Goal: Task Accomplishment & Management: Manage account settings

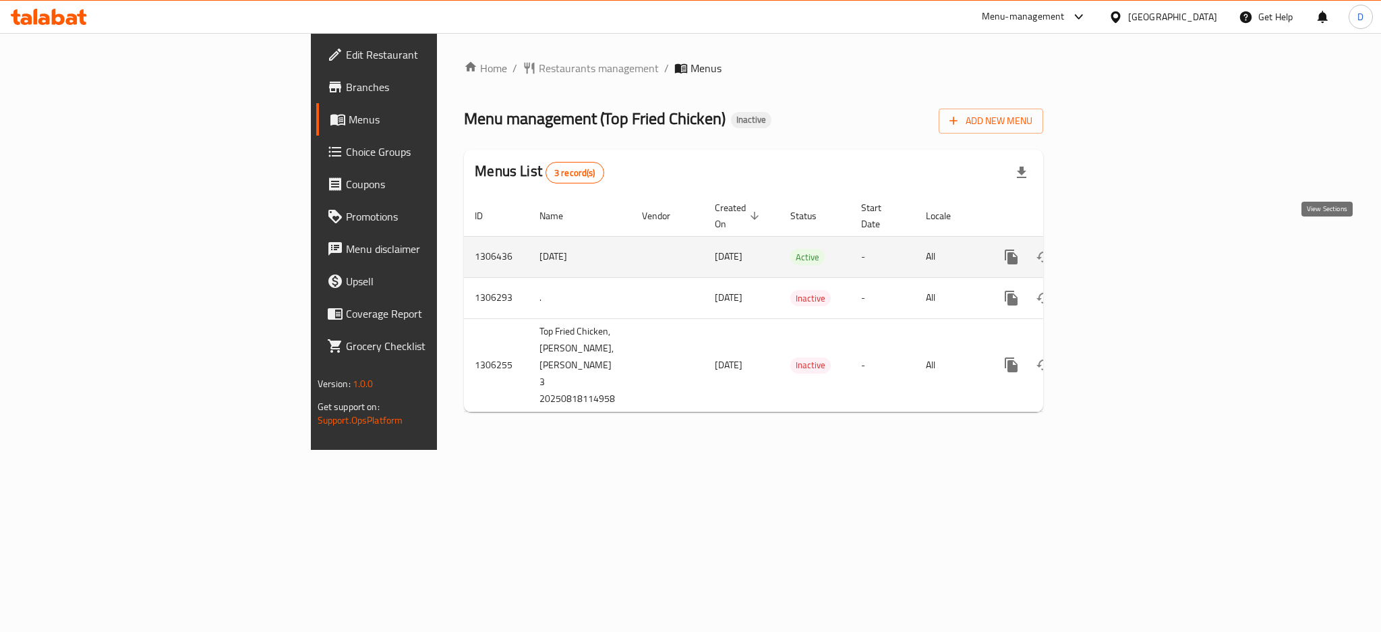
click at [1117, 249] on icon "enhanced table" at bounding box center [1109, 257] width 16 height 16
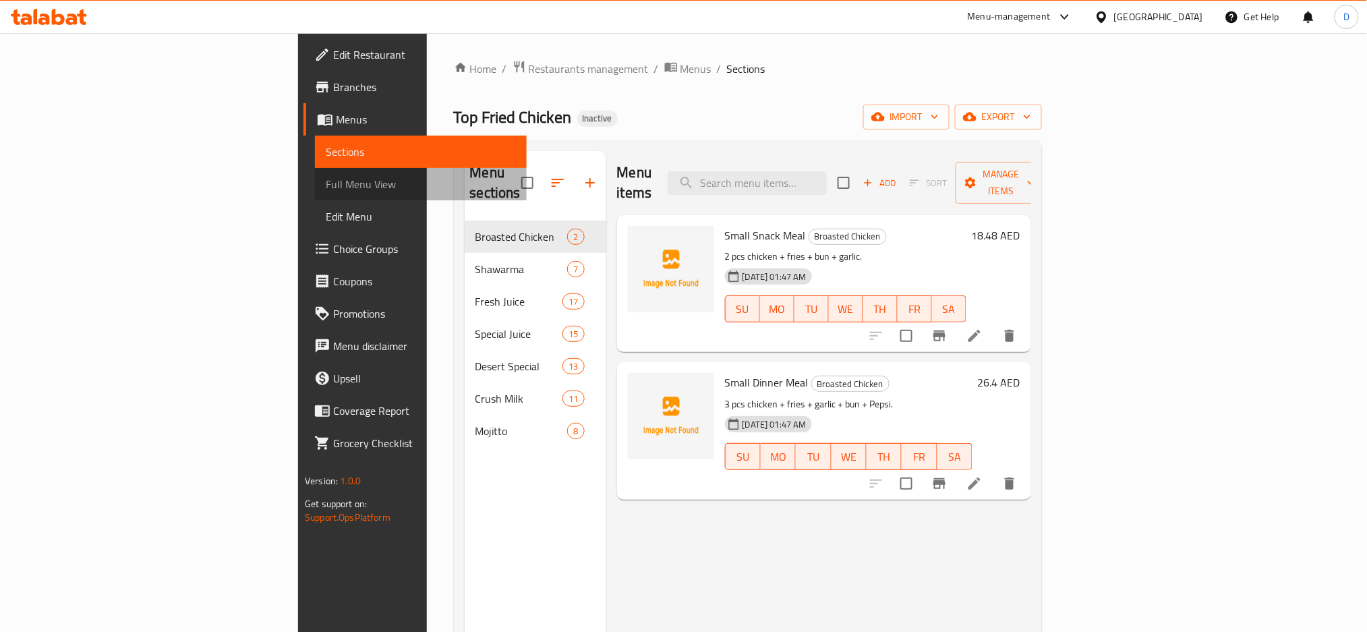
click at [326, 184] on span "Full Menu View" at bounding box center [421, 184] width 190 height 16
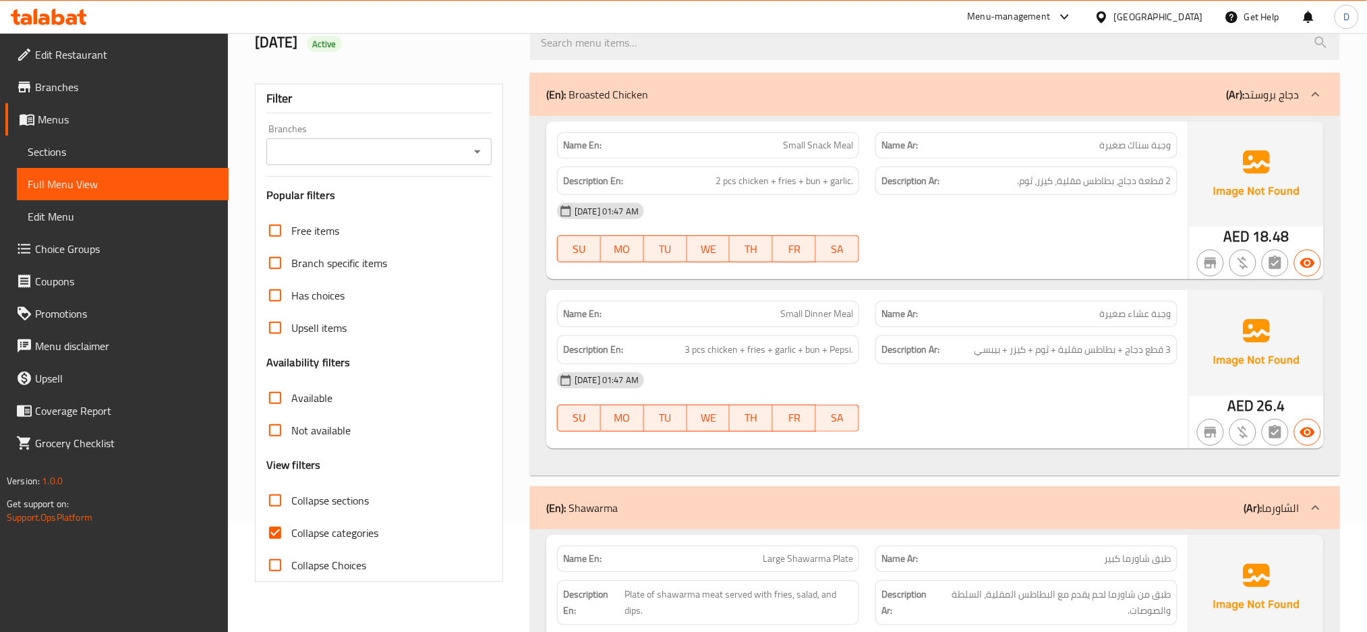
scroll to position [158, 0]
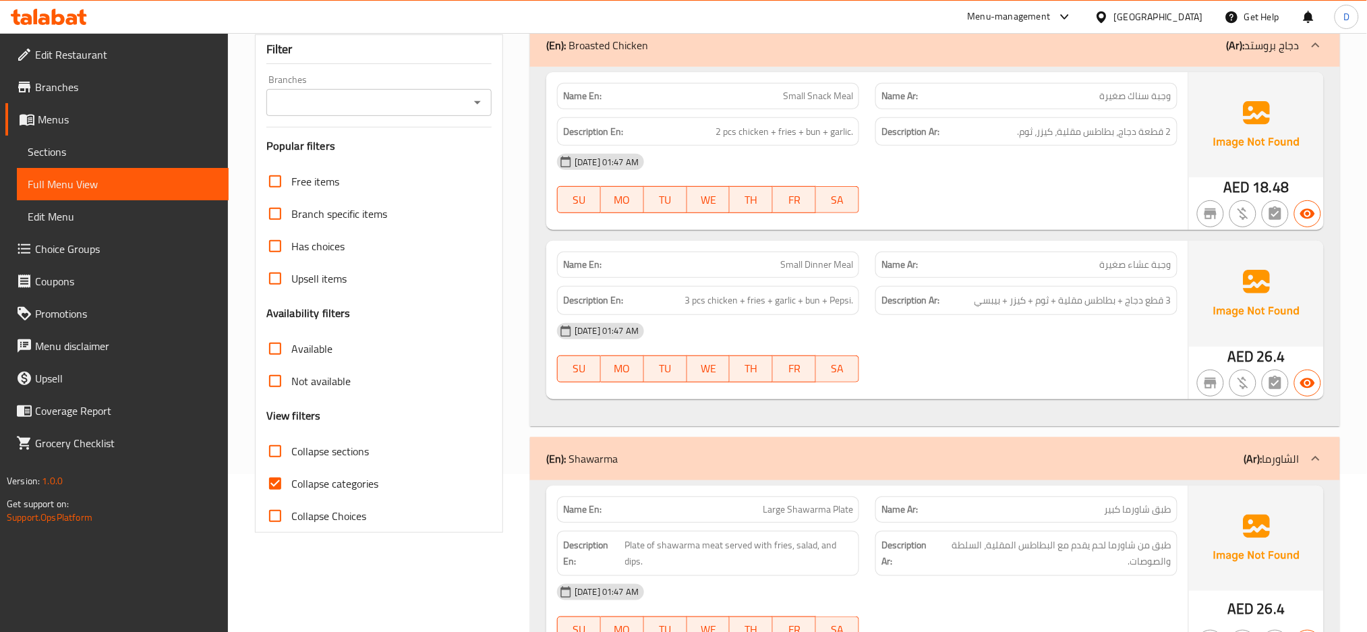
click at [1117, 425] on div "Name En: Small Snack Meal Name Ar: وجبة سناك صغيرة Description En: 2 pcs chicke…" at bounding box center [935, 246] width 810 height 359
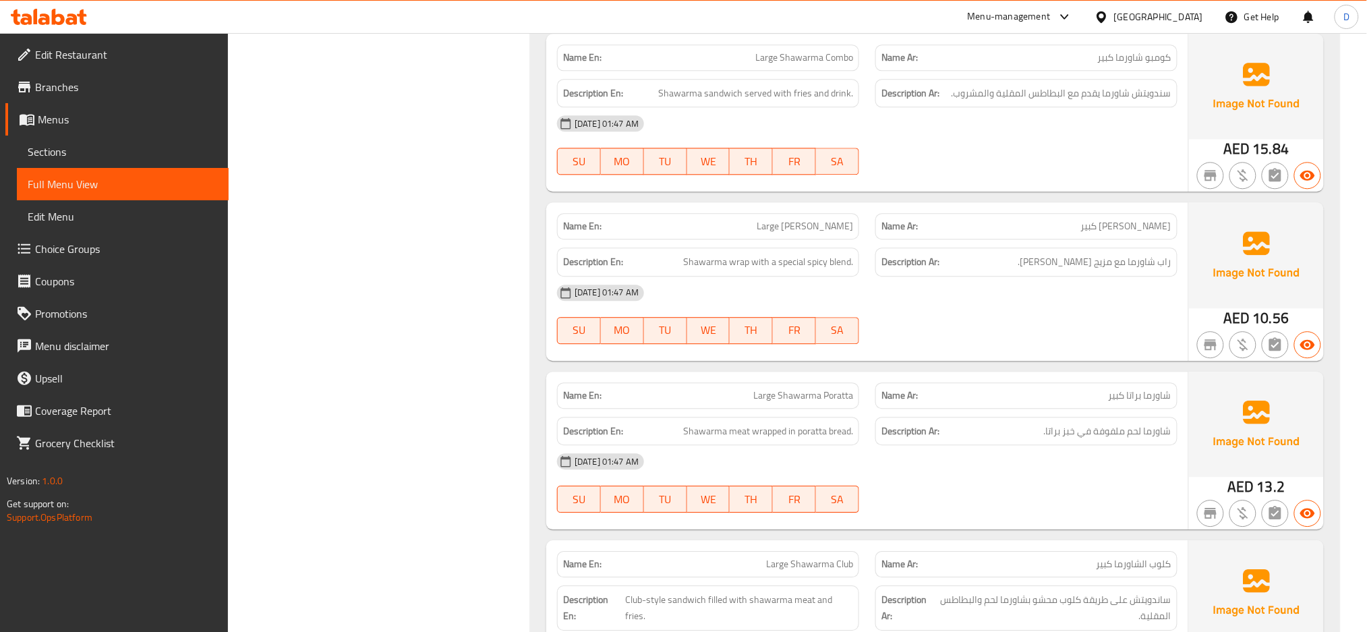
scroll to position [1158, 0]
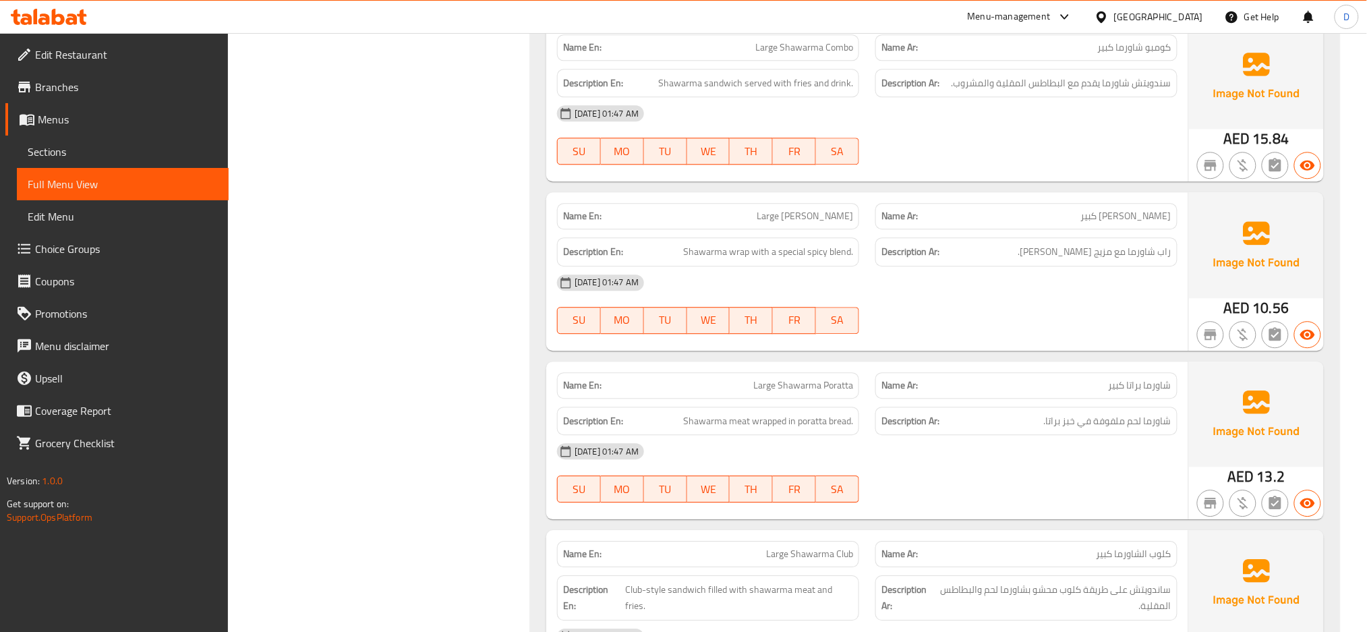
click at [1145, 266] on div "[DATE] 01:47 AM" at bounding box center [867, 282] width 637 height 32
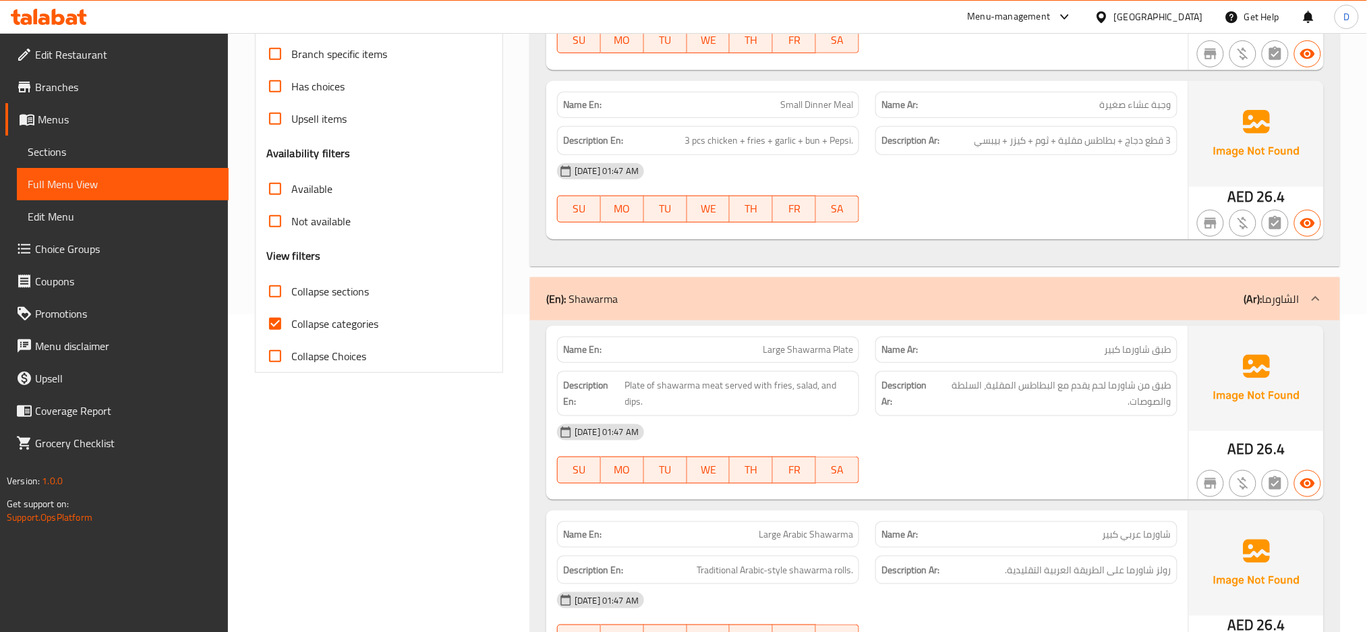
scroll to position [221, 0]
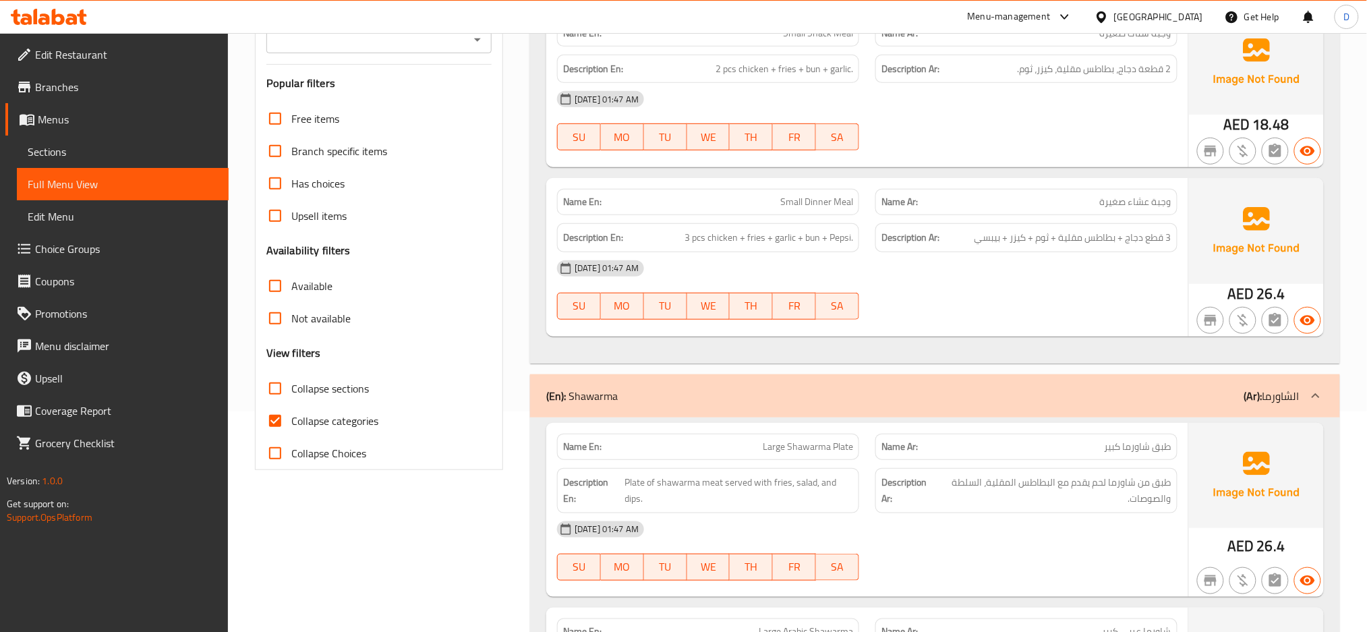
click at [363, 416] on span "Collapse categories" at bounding box center [334, 421] width 87 height 16
click at [291, 416] on input "Collapse categories" at bounding box center [275, 421] width 32 height 32
checkbox input "false"
drag, startPoint x: 564, startPoint y: 199, endPoint x: 603, endPoint y: 199, distance: 39.1
click at [603, 199] on p "Name En: Small Dinner Meal" at bounding box center [708, 202] width 290 height 14
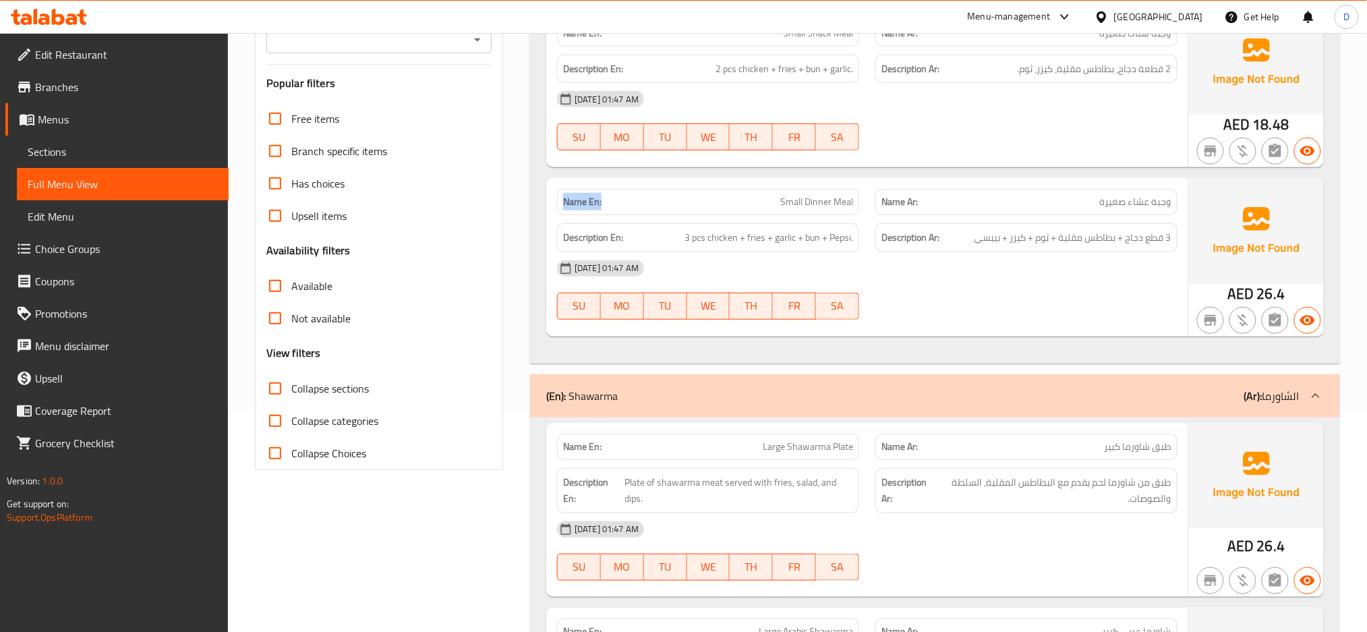
copy strong "Name En:"
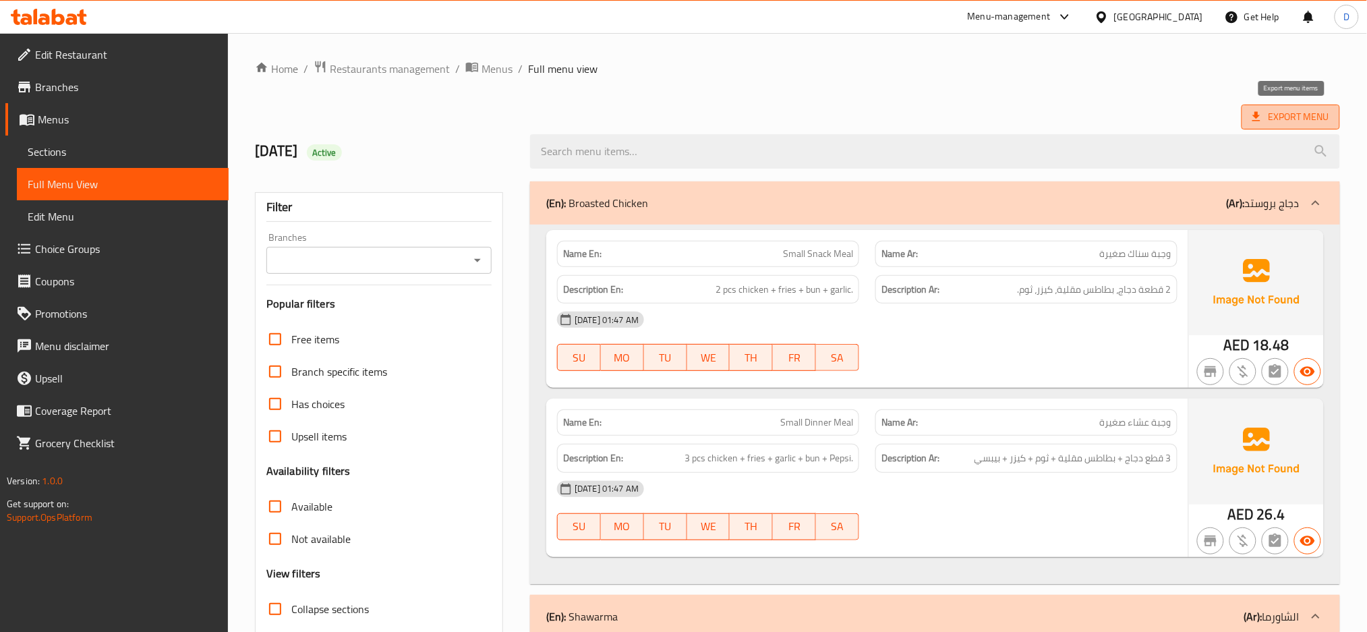
click at [1288, 117] on span "Export Menu" at bounding box center [1290, 117] width 77 height 17
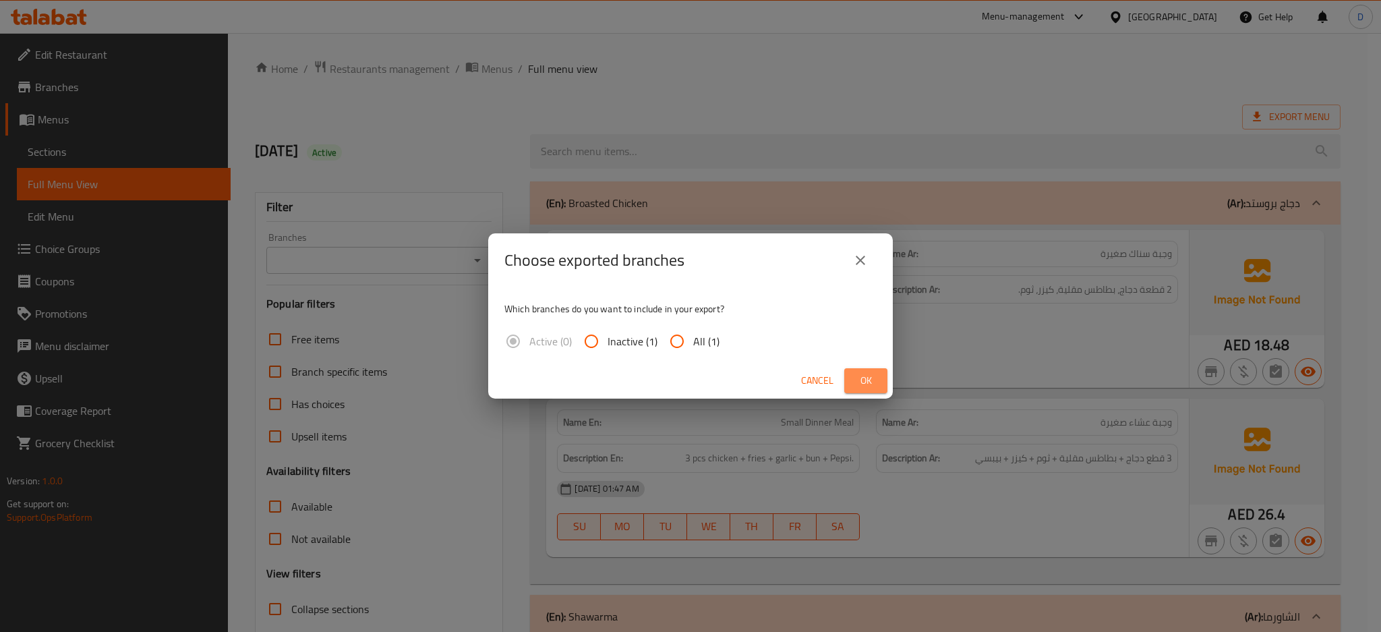
click at [880, 375] on button "Ok" at bounding box center [865, 380] width 43 height 25
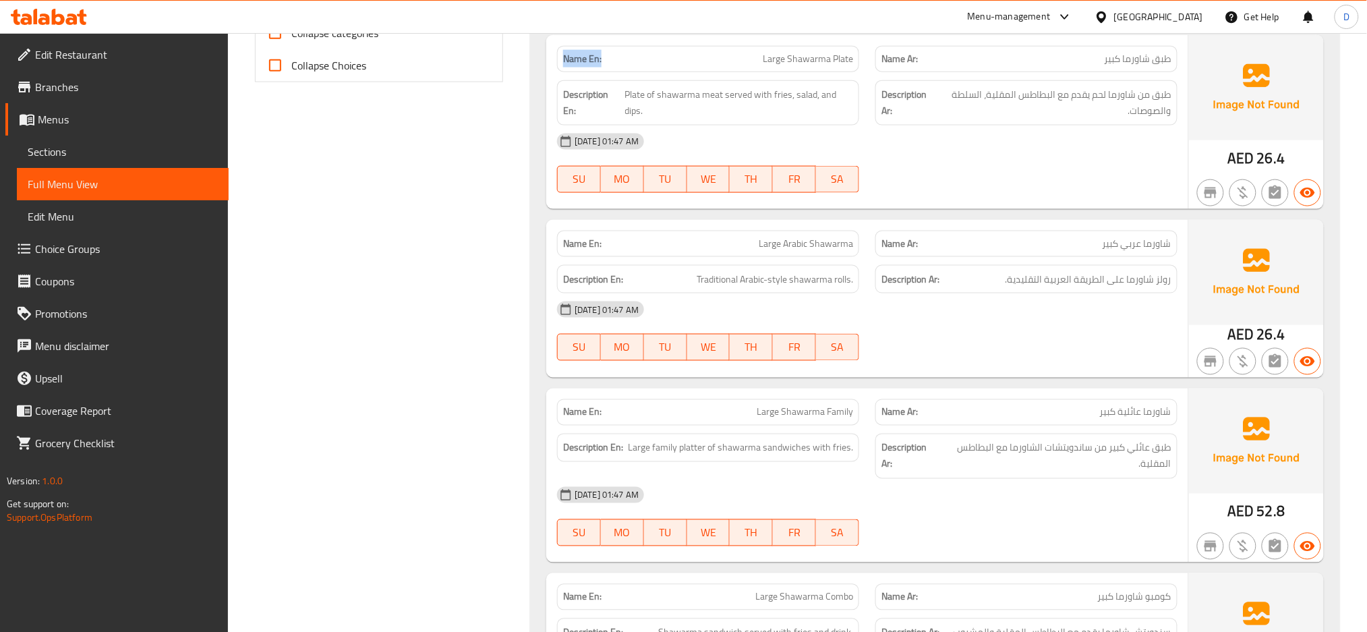
scroll to position [610, 0]
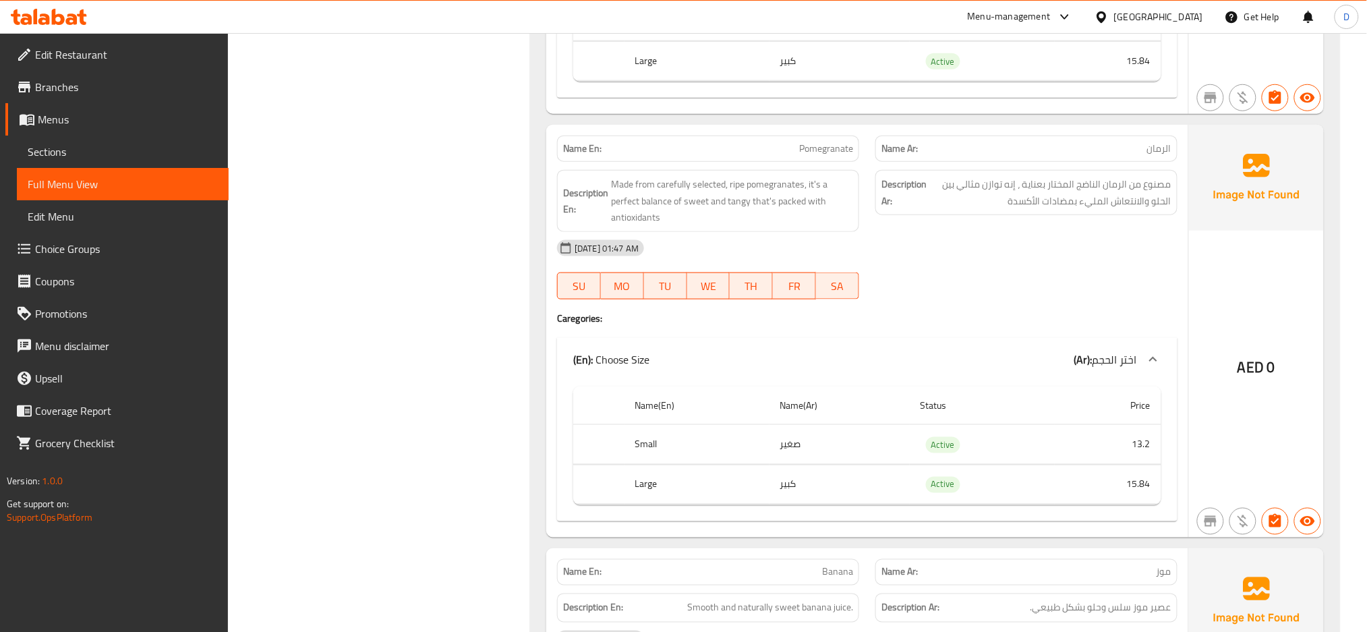
scroll to position [4204, 0]
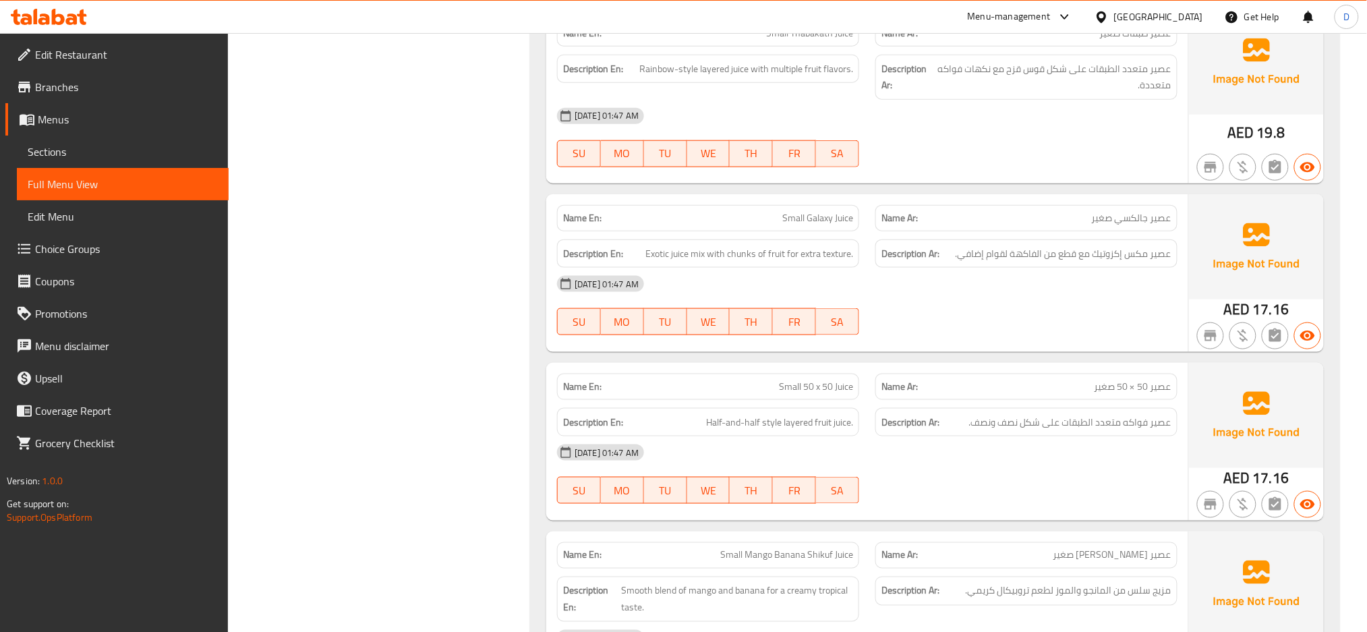
scroll to position [9763, 0]
type button "0"
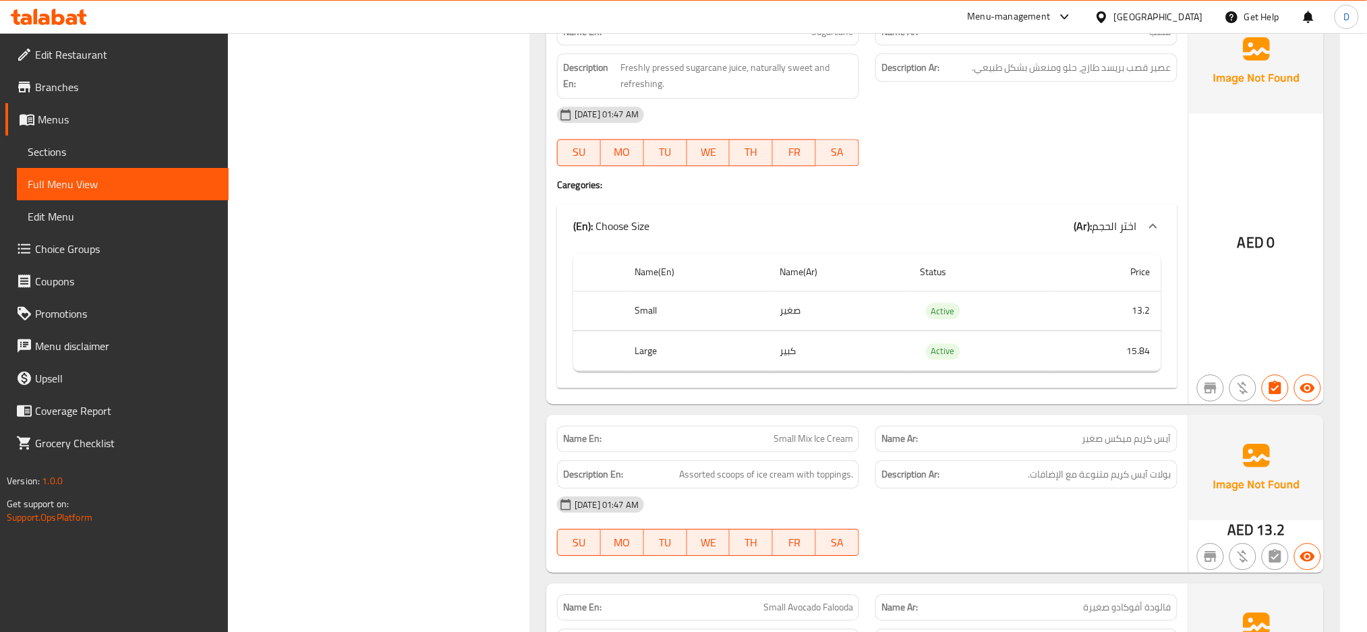
scroll to position [12266, 0]
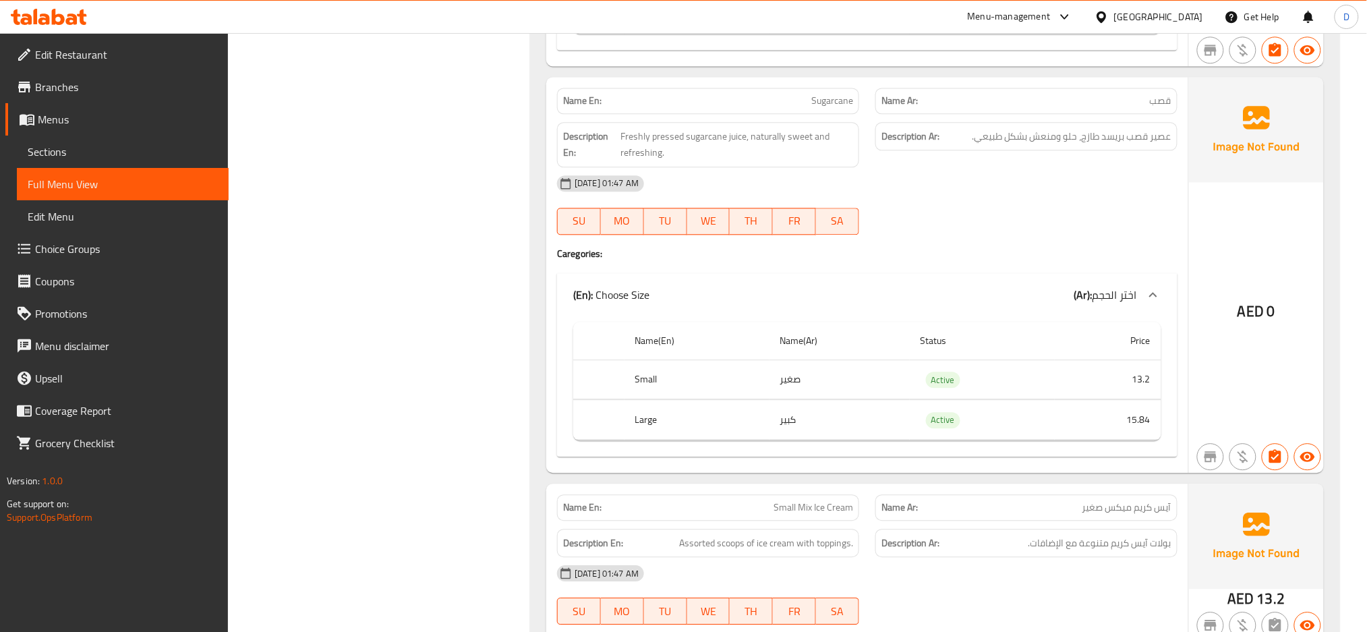
copy span "Sugarcane"
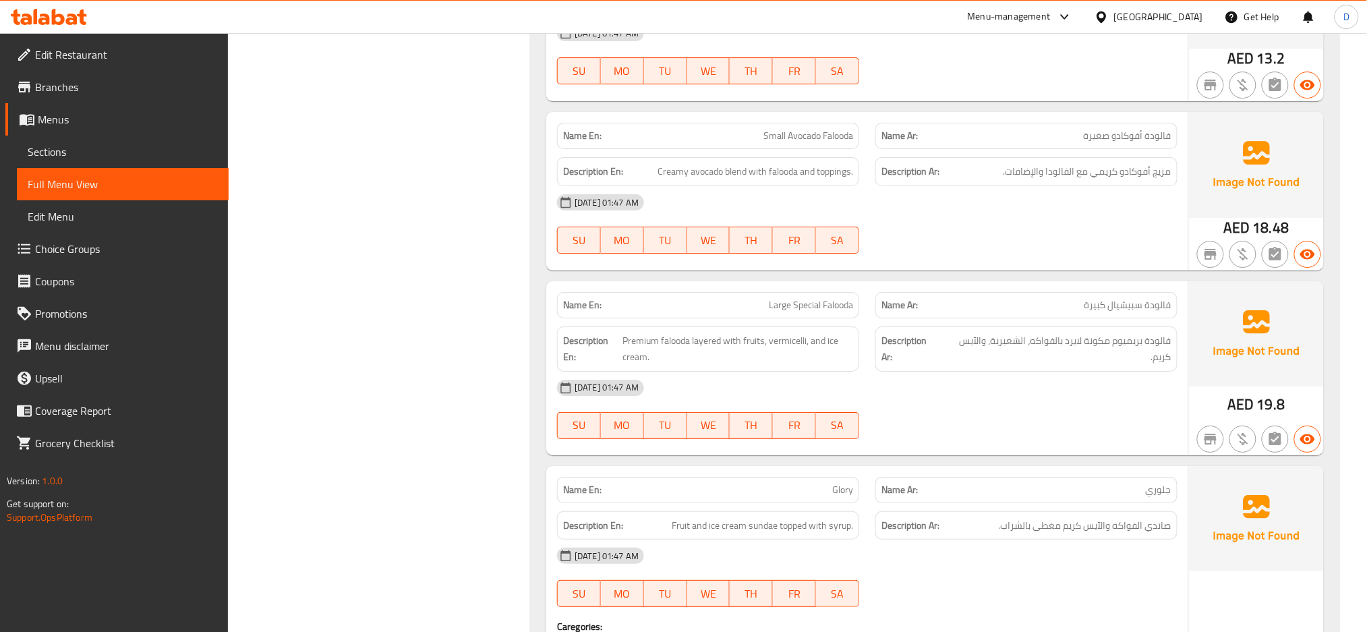
copy span "Large Special Falooda"
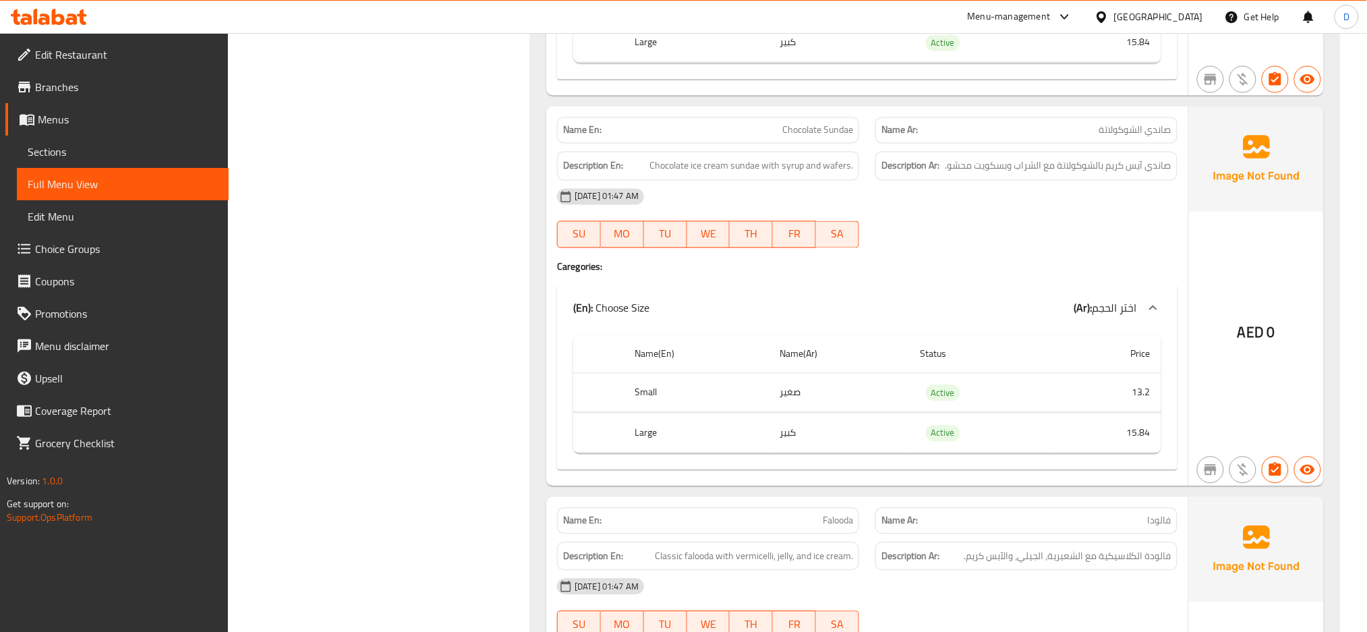
scroll to position [13946, 0]
copy span "Chocolate Sundae"
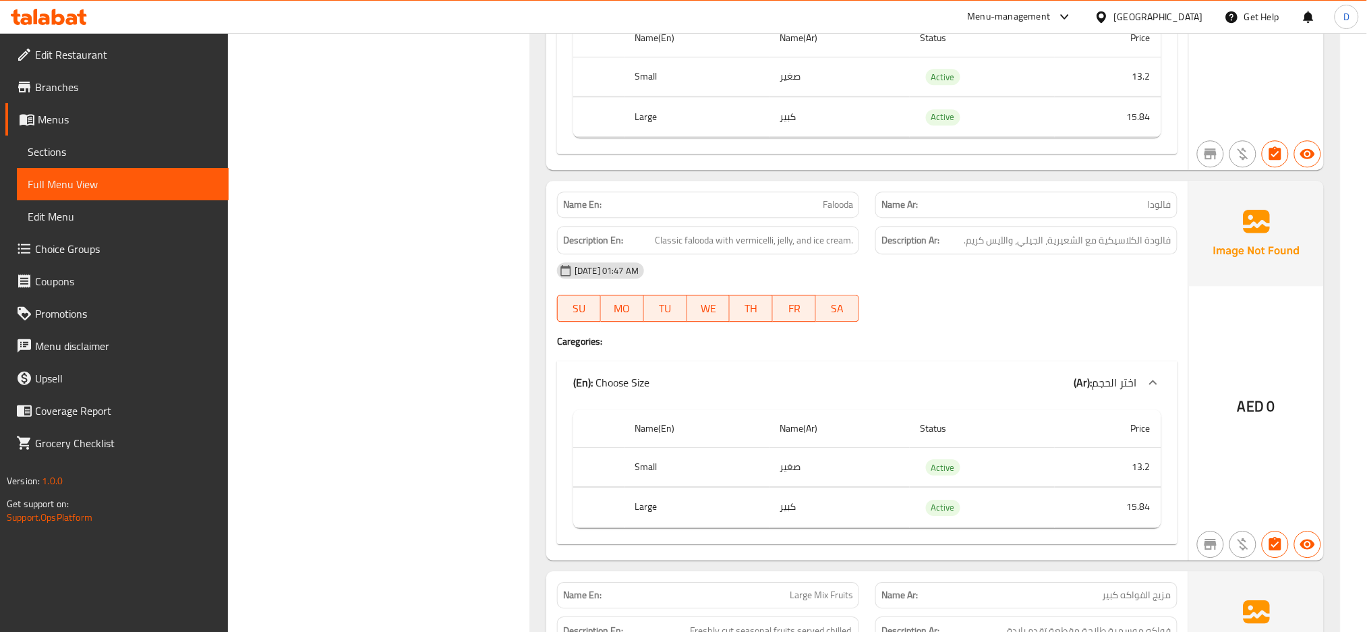
scroll to position [14266, 0]
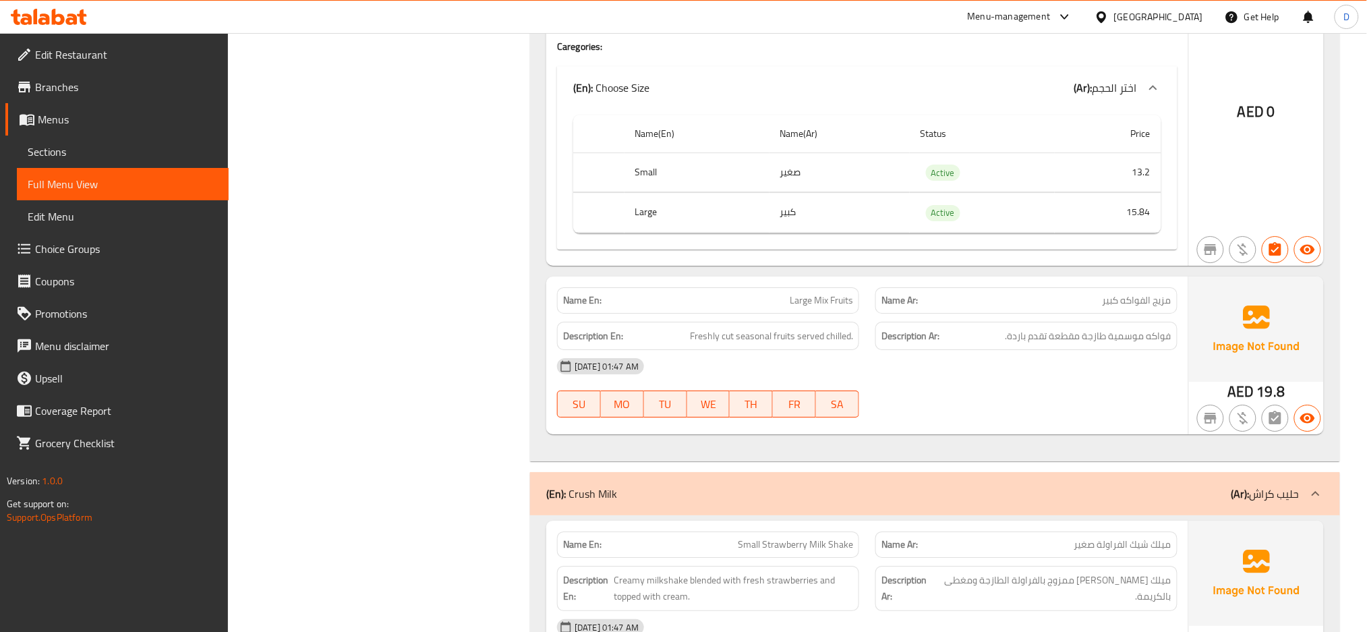
scroll to position [14559, 0]
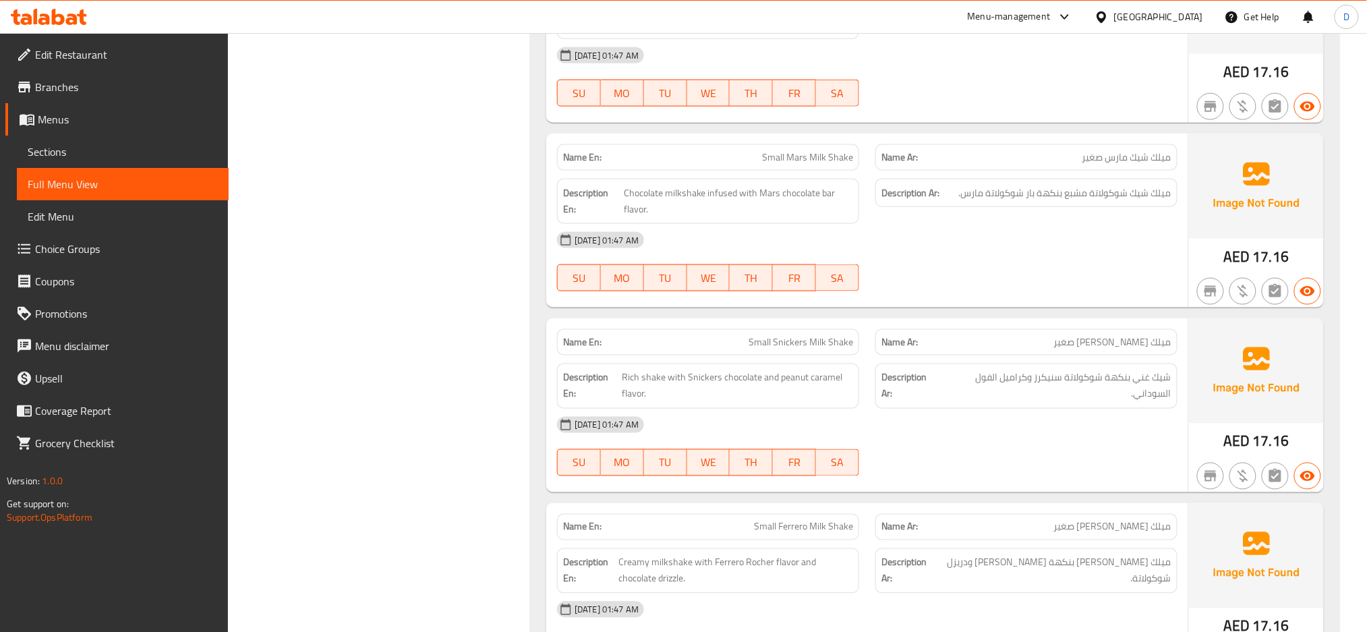
scroll to position [15611, 0]
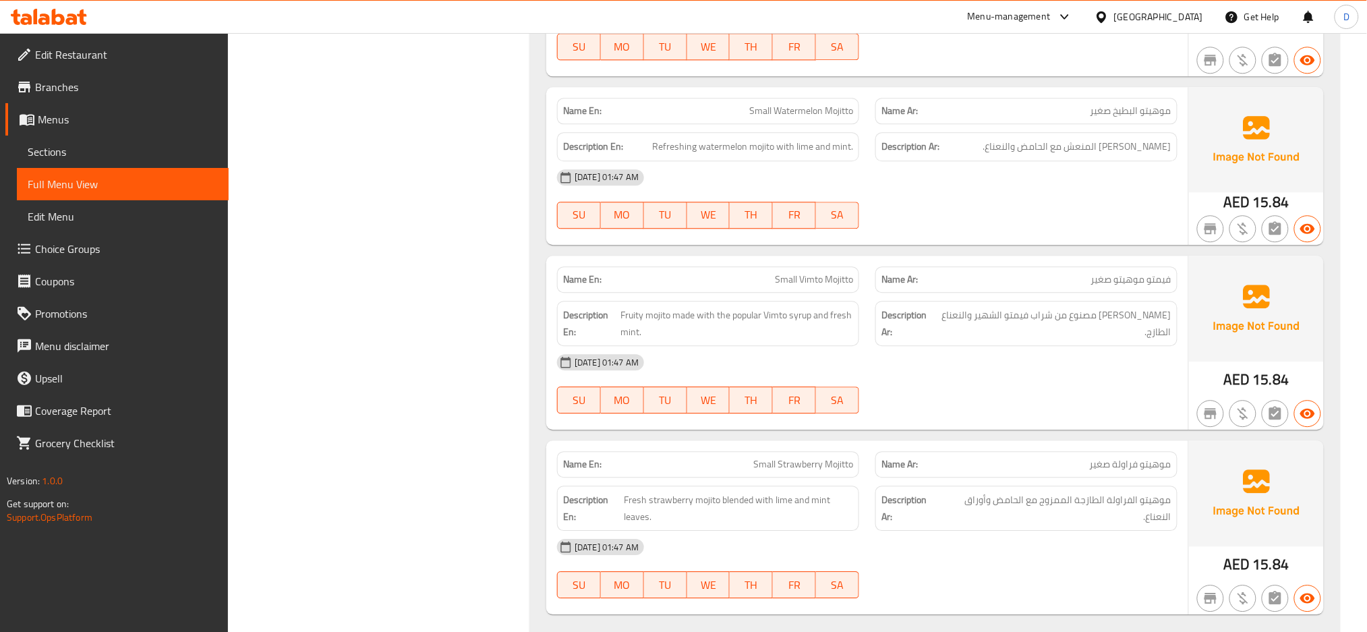
scroll to position [17963, 0]
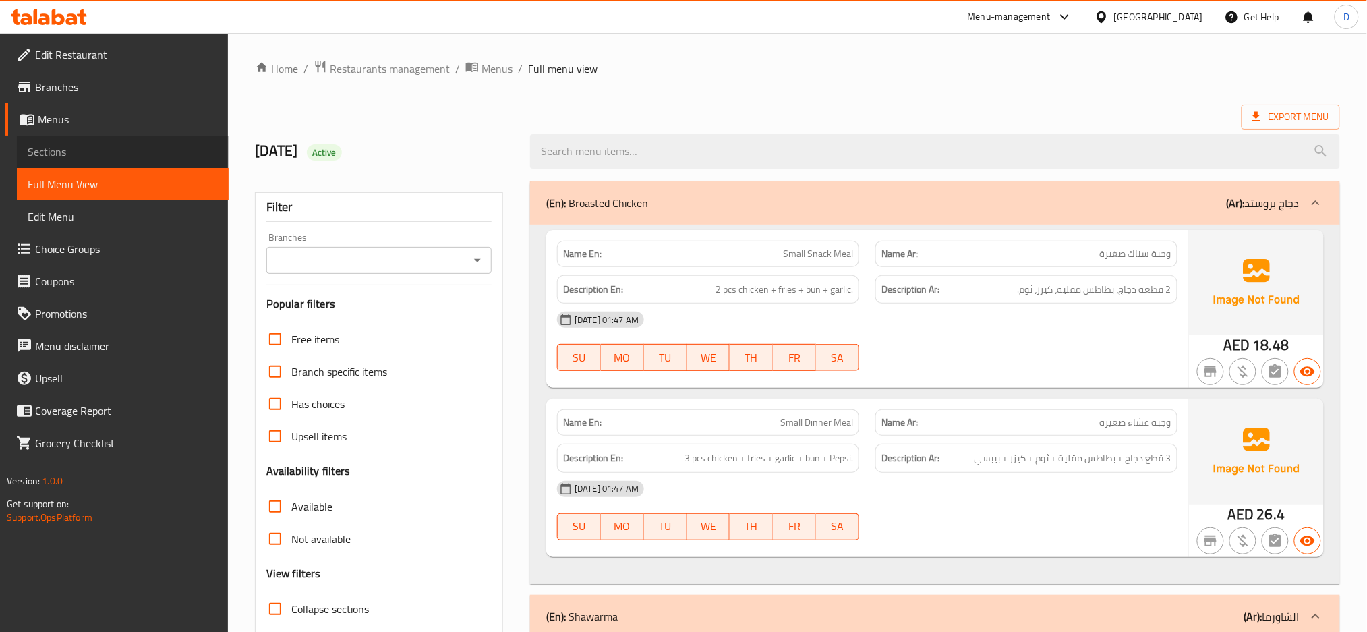
click at [148, 152] on span "Sections" at bounding box center [123, 152] width 190 height 16
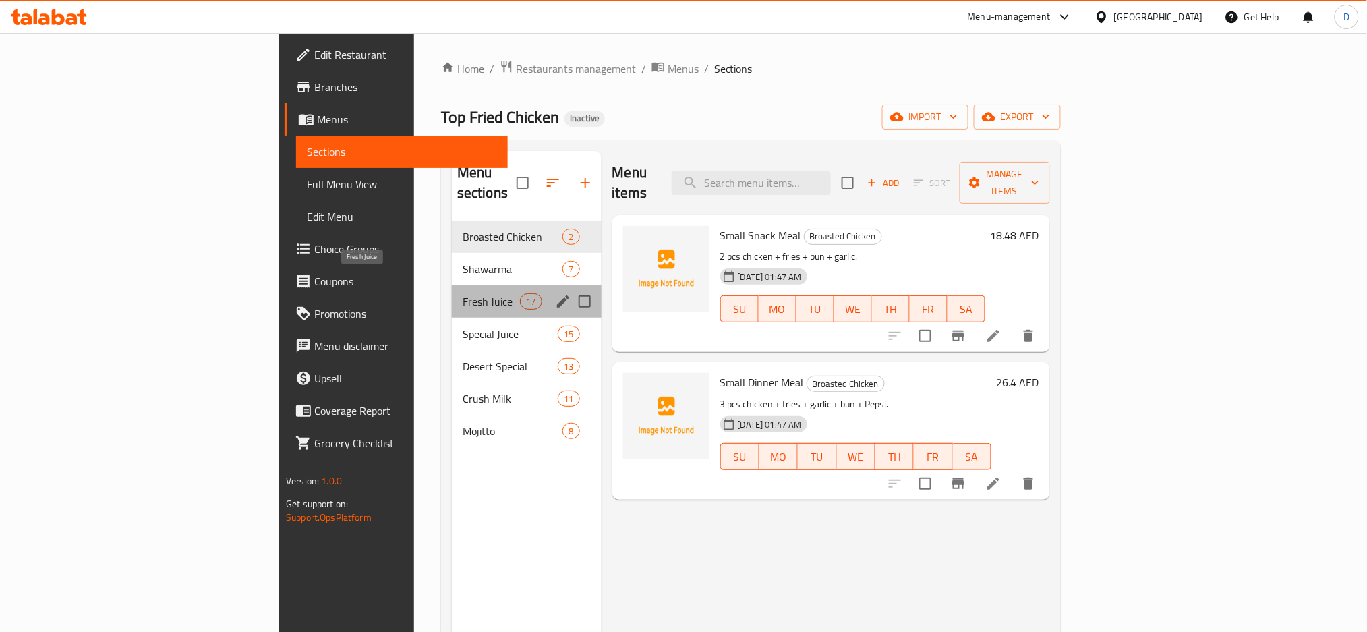
click at [463, 293] on span "Fresh Juice" at bounding box center [491, 301] width 57 height 16
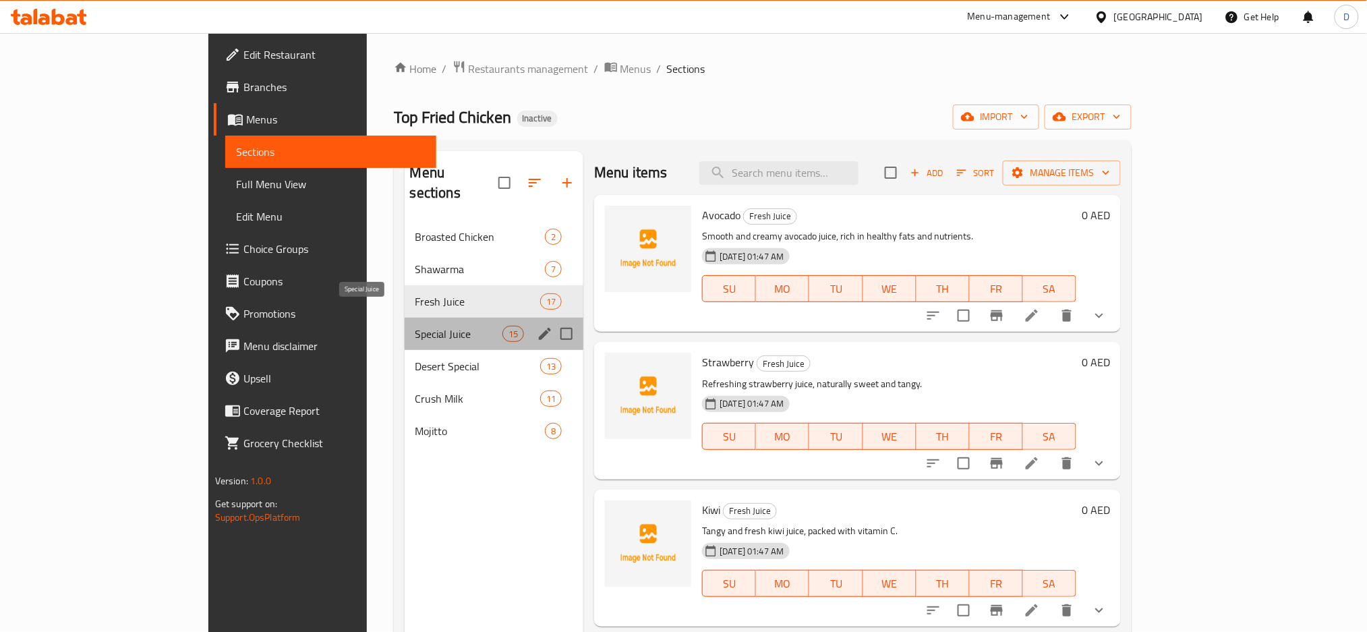
click at [415, 326] on span "Special Juice" at bounding box center [458, 334] width 87 height 16
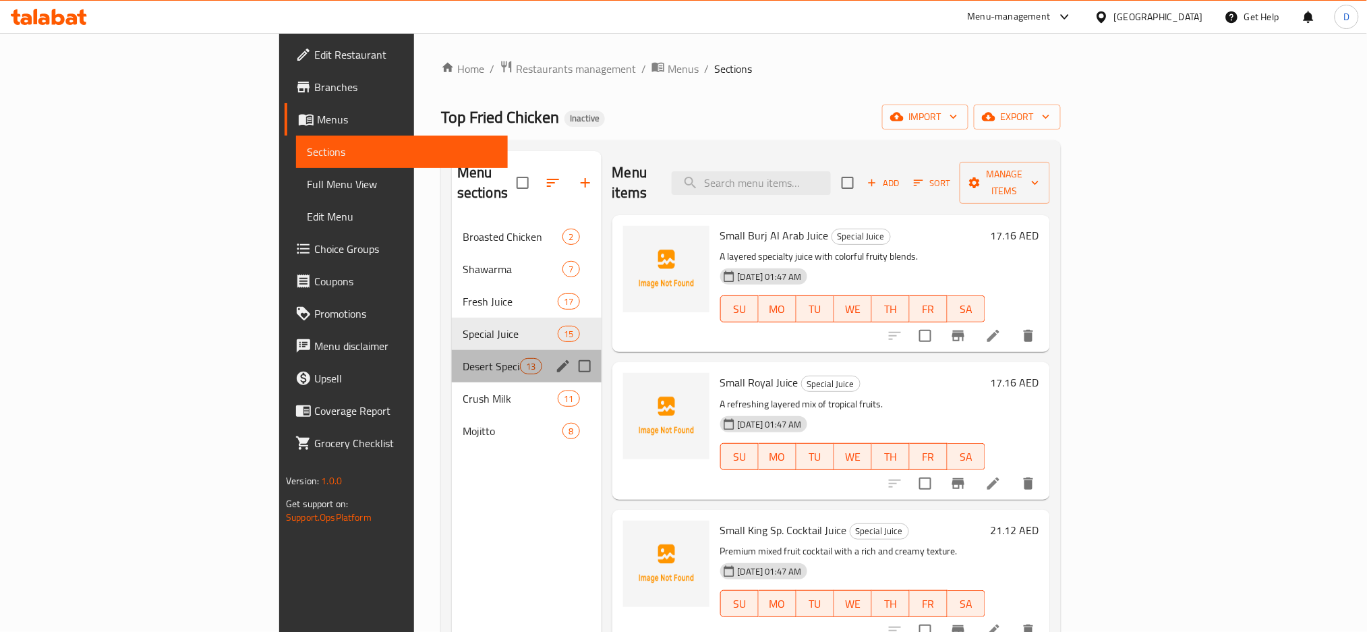
click at [452, 355] on div "Desert Special 13" at bounding box center [527, 366] width 150 height 32
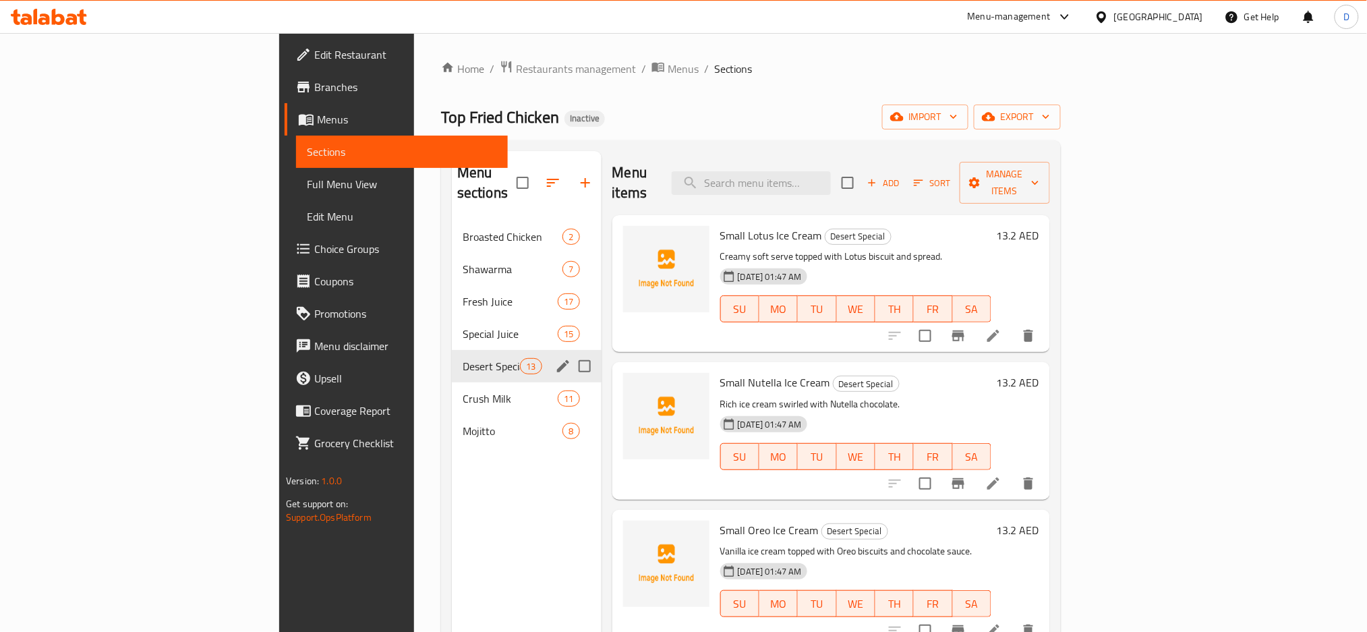
scroll to position [337, 0]
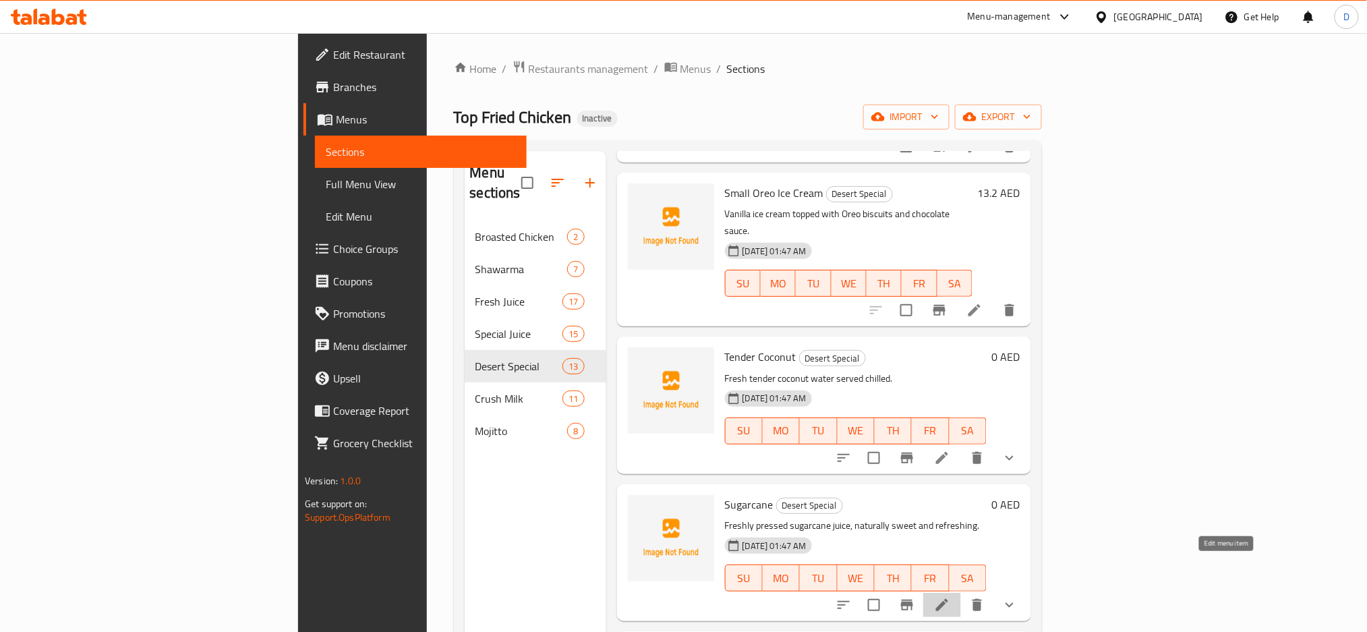
click at [950, 597] on icon at bounding box center [942, 605] width 16 height 16
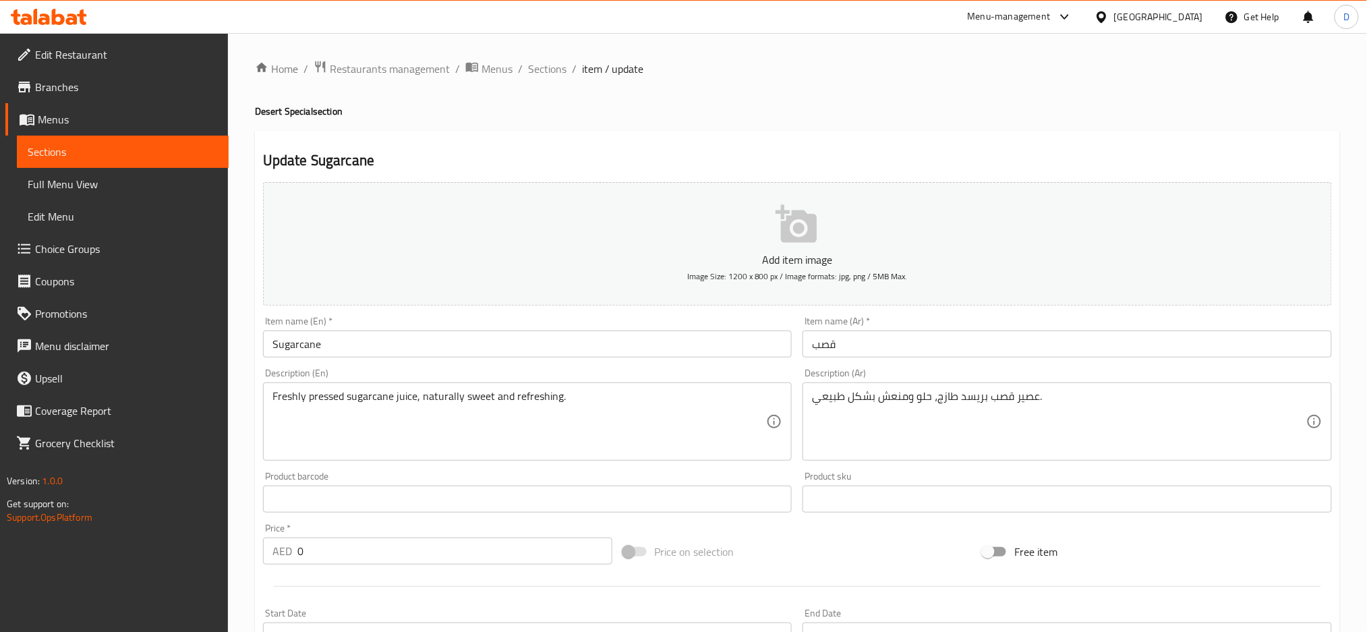
click at [971, 397] on textarea "عصير قصب بريسد طازج، حلو ومنعش بشكل طبيعي." at bounding box center [1059, 422] width 494 height 64
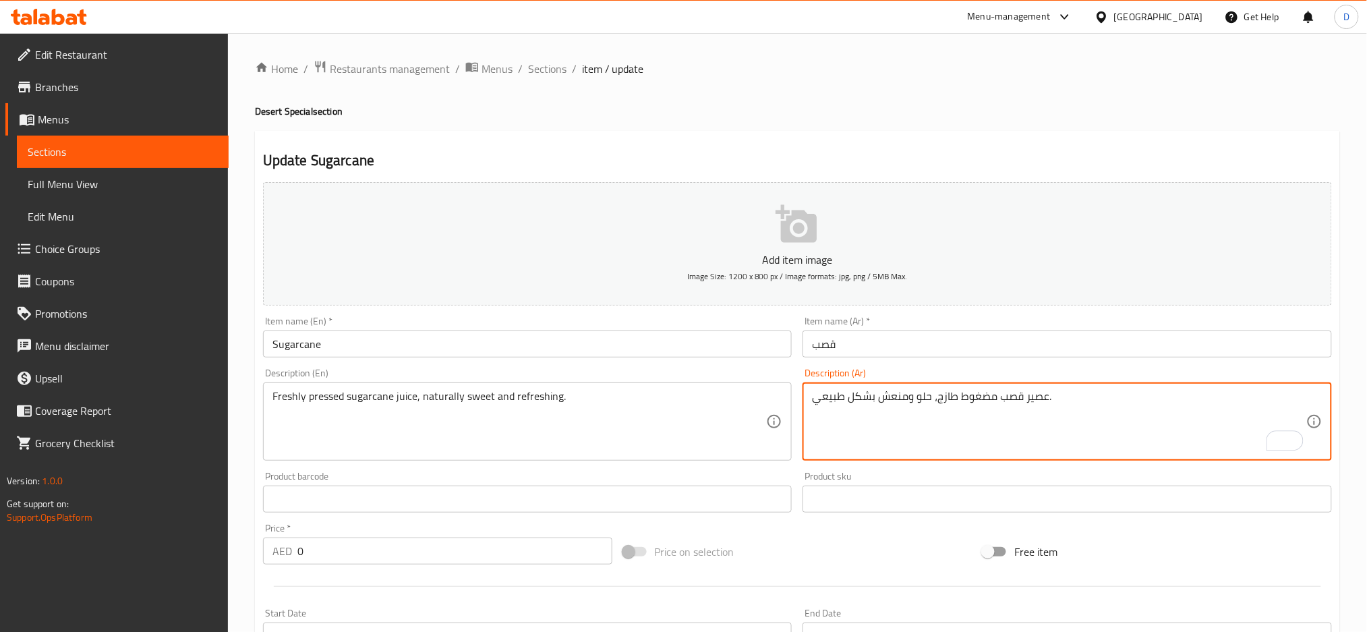
scroll to position [351, 0]
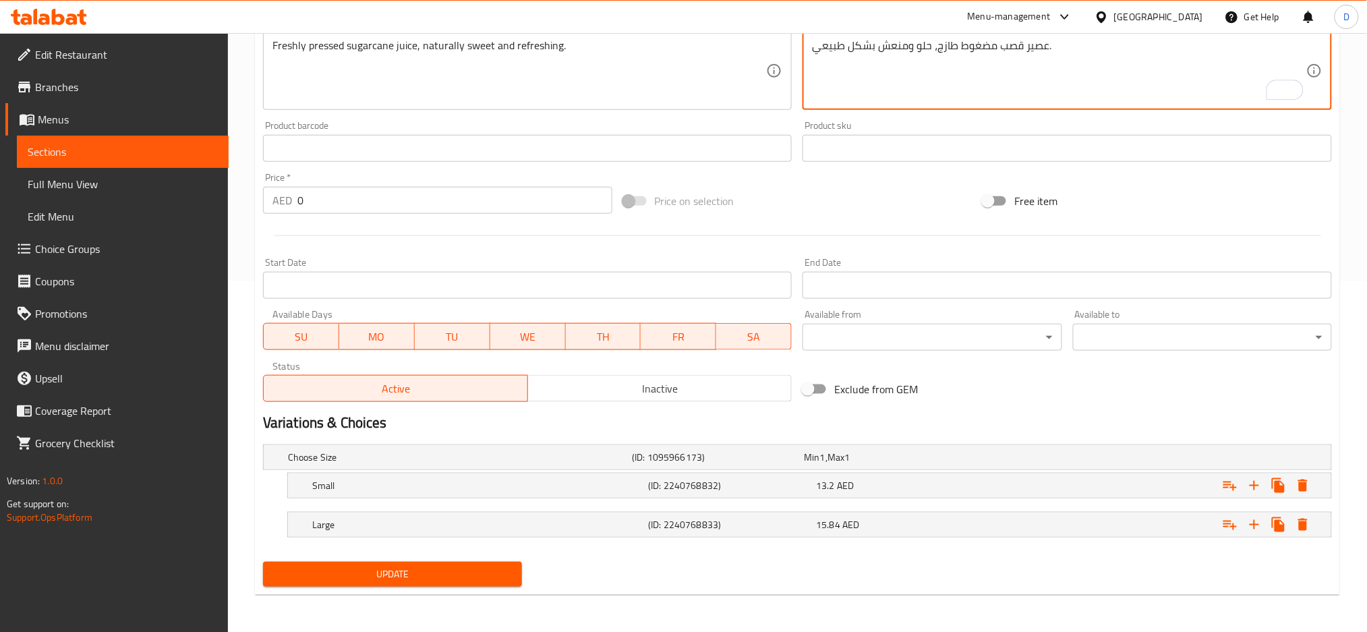
type textarea "عصير قصب مضغوط طازج، حلو ومنعش بشكل طبيعي."
click at [495, 566] on span "Update" at bounding box center [392, 574] width 237 height 17
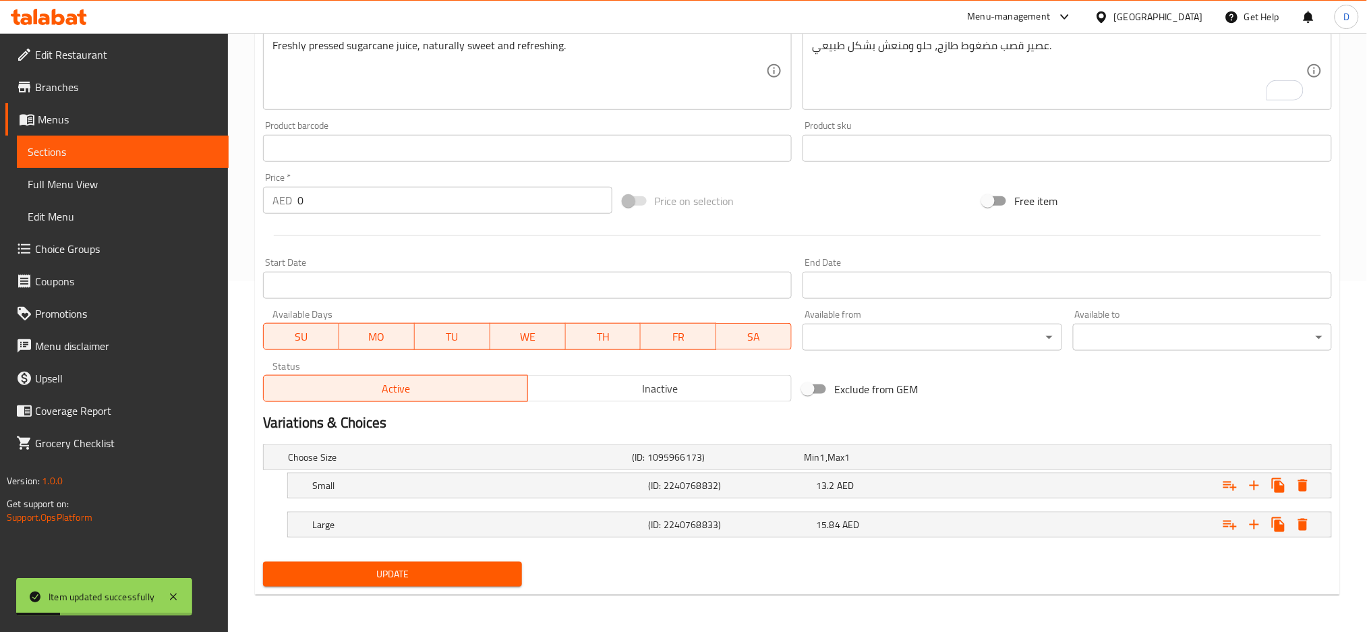
scroll to position [0, 0]
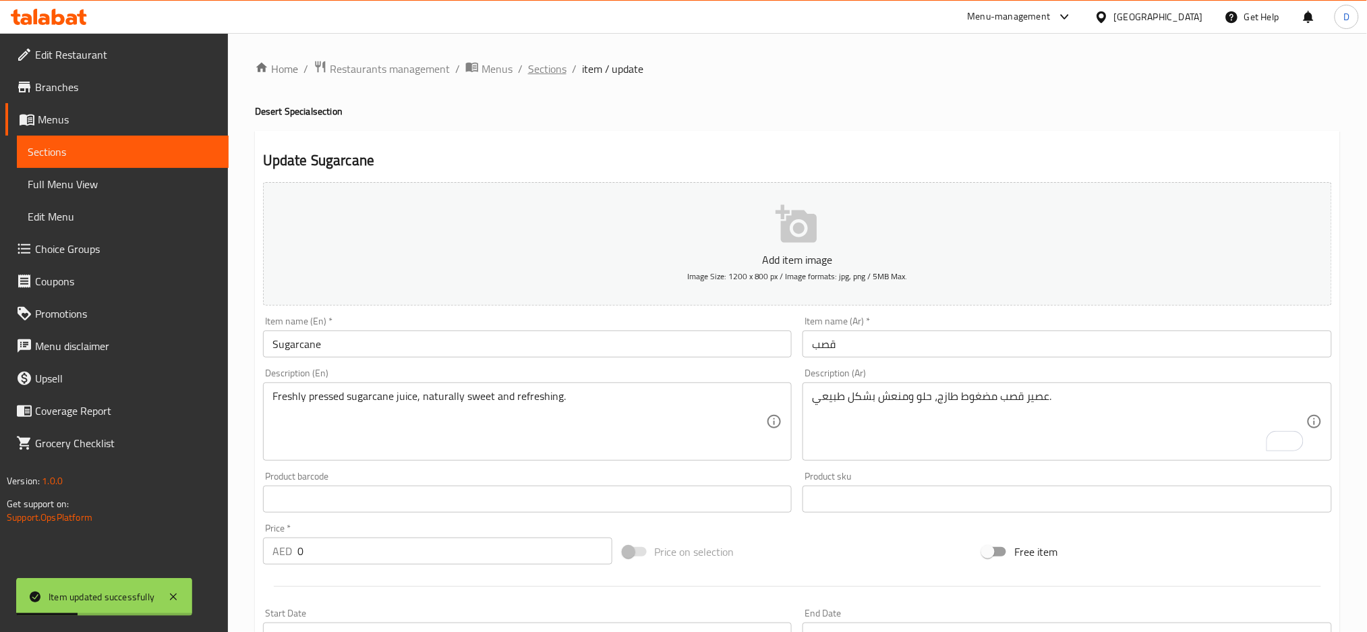
click at [555, 74] on span "Sections" at bounding box center [547, 69] width 38 height 16
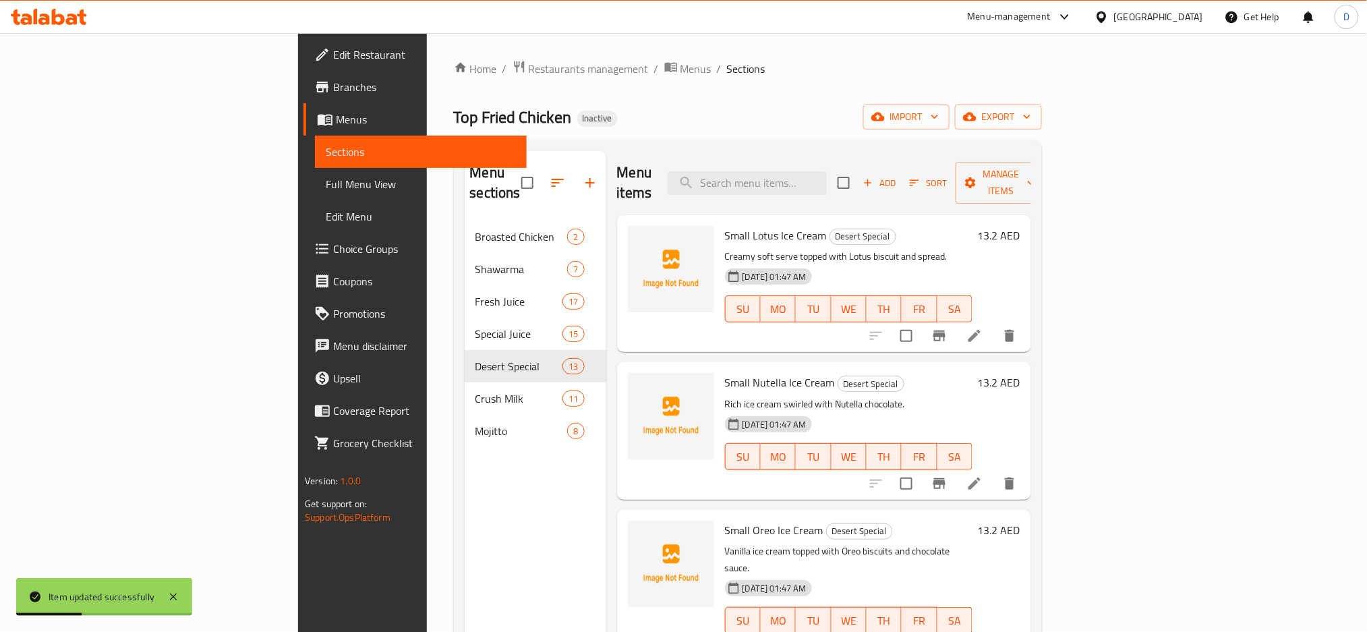
scroll to position [779, 0]
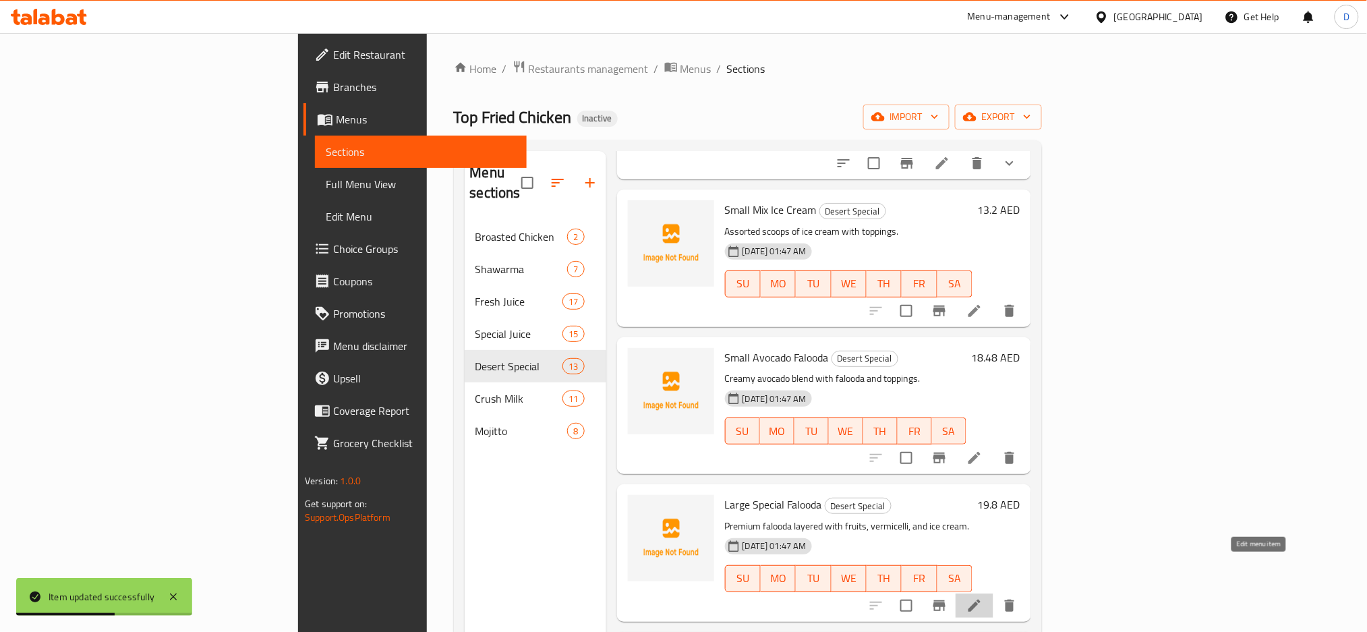
click at [981, 600] on icon at bounding box center [975, 606] width 12 height 12
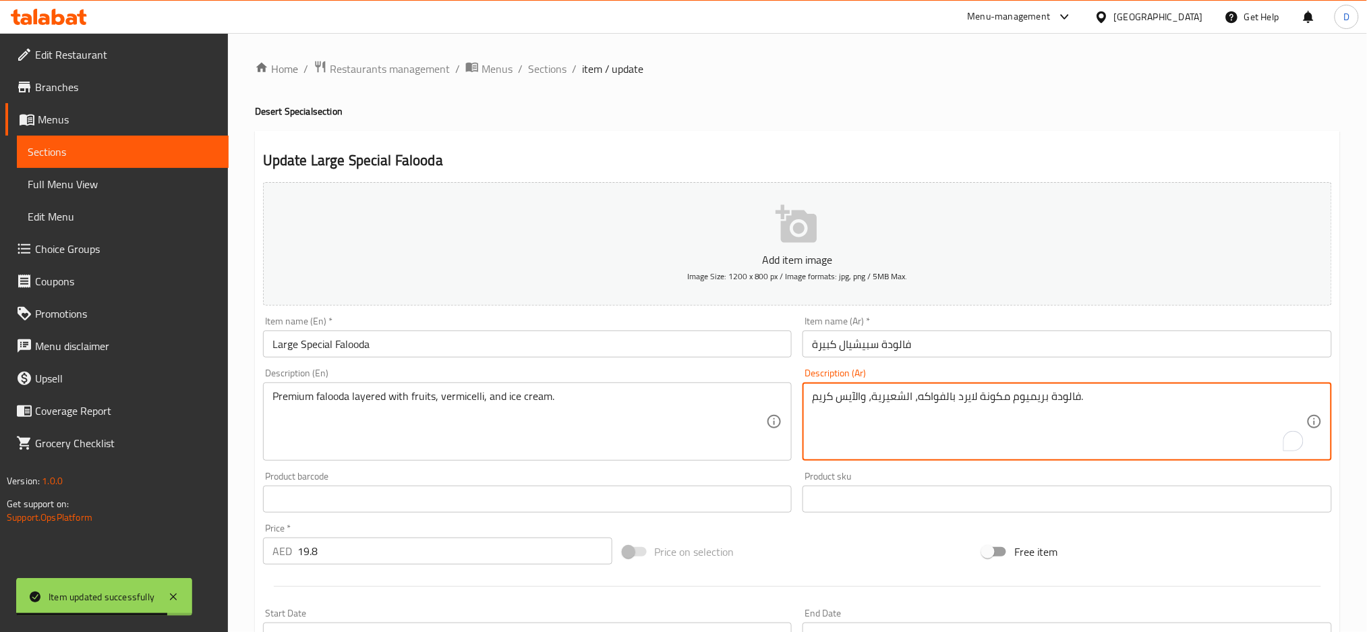
click at [969, 396] on textarea "فالودة بريميوم مكونة لايرد بالفواكه، الشعيرية، والآيس كريم." at bounding box center [1059, 422] width 494 height 64
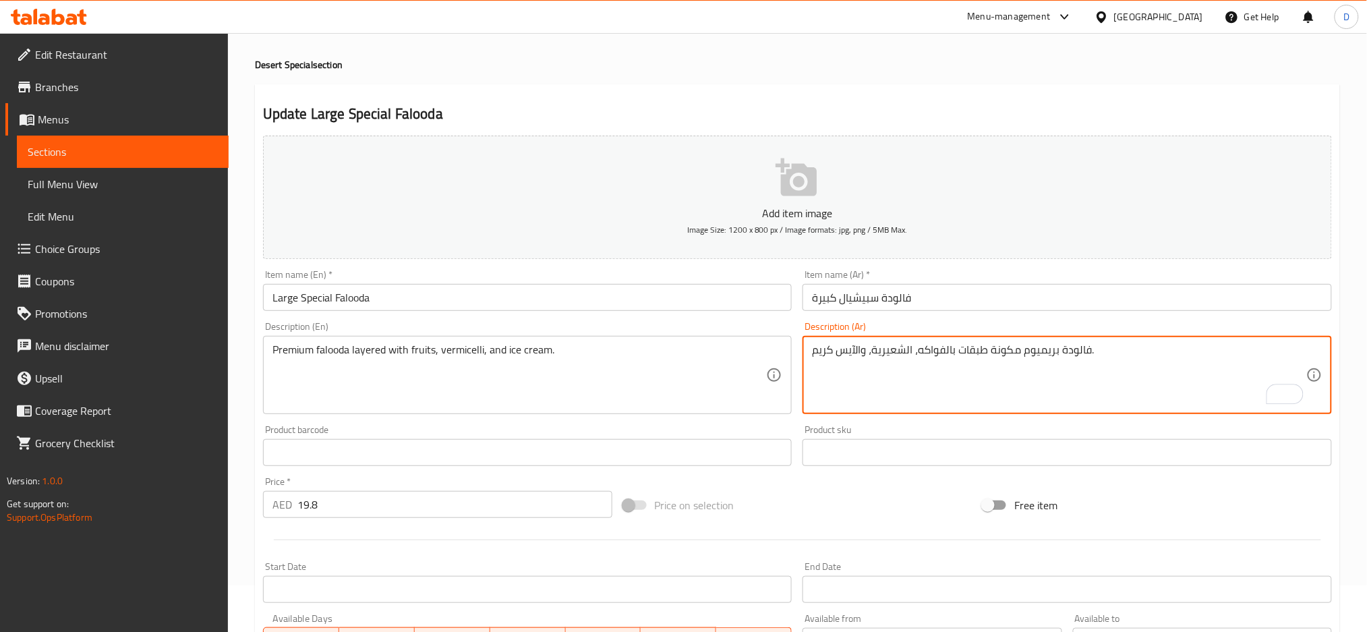
scroll to position [318, 0]
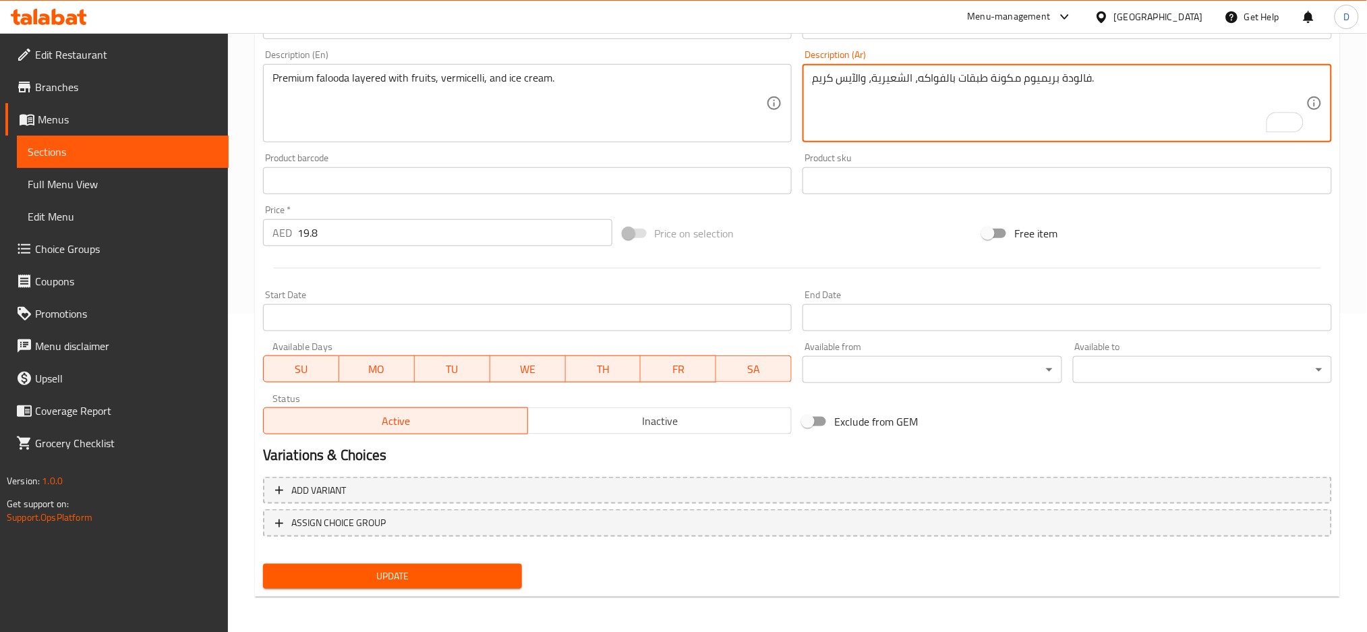
type textarea "فالودة بريميوم مكونة طبقات بالفواكه، الشعيرية، والآيس كريم."
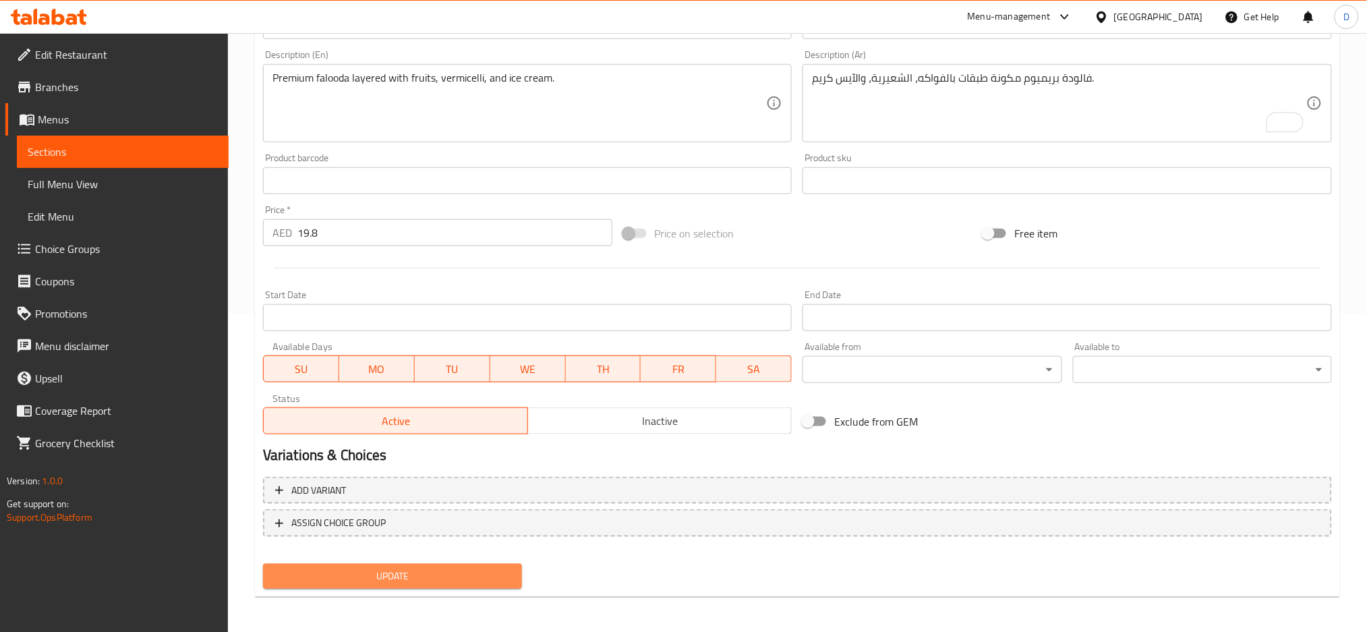
click at [460, 571] on span "Update" at bounding box center [392, 576] width 237 height 17
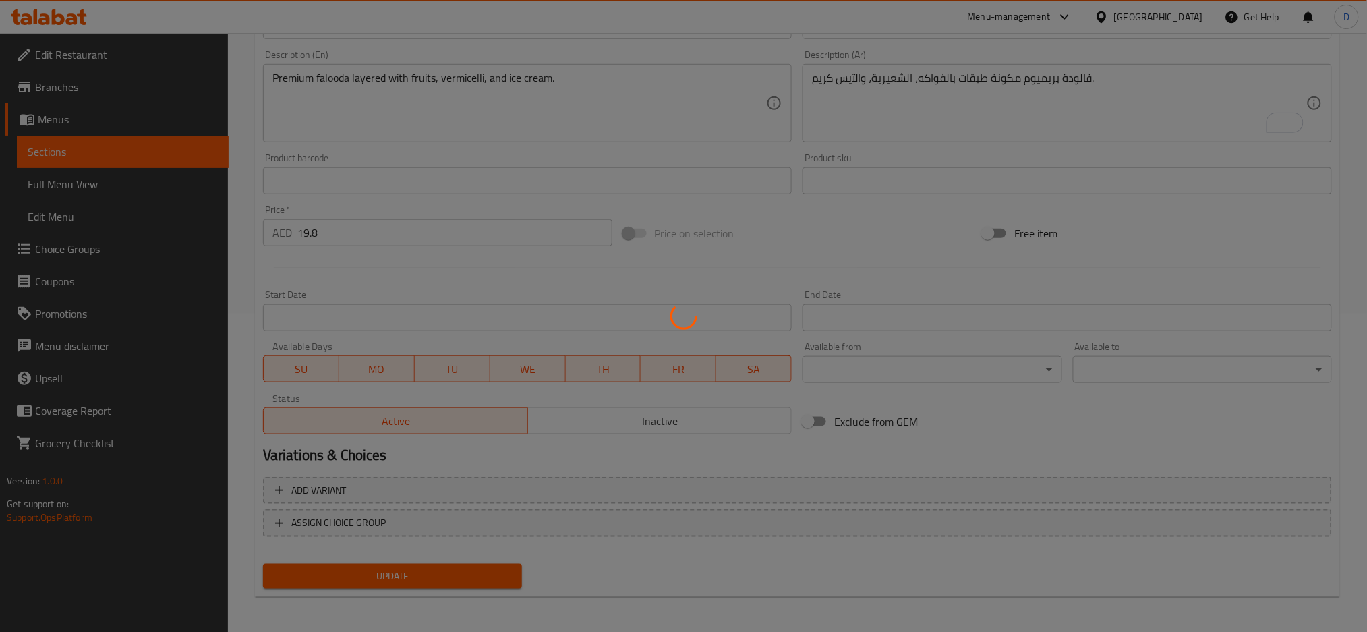
scroll to position [0, 0]
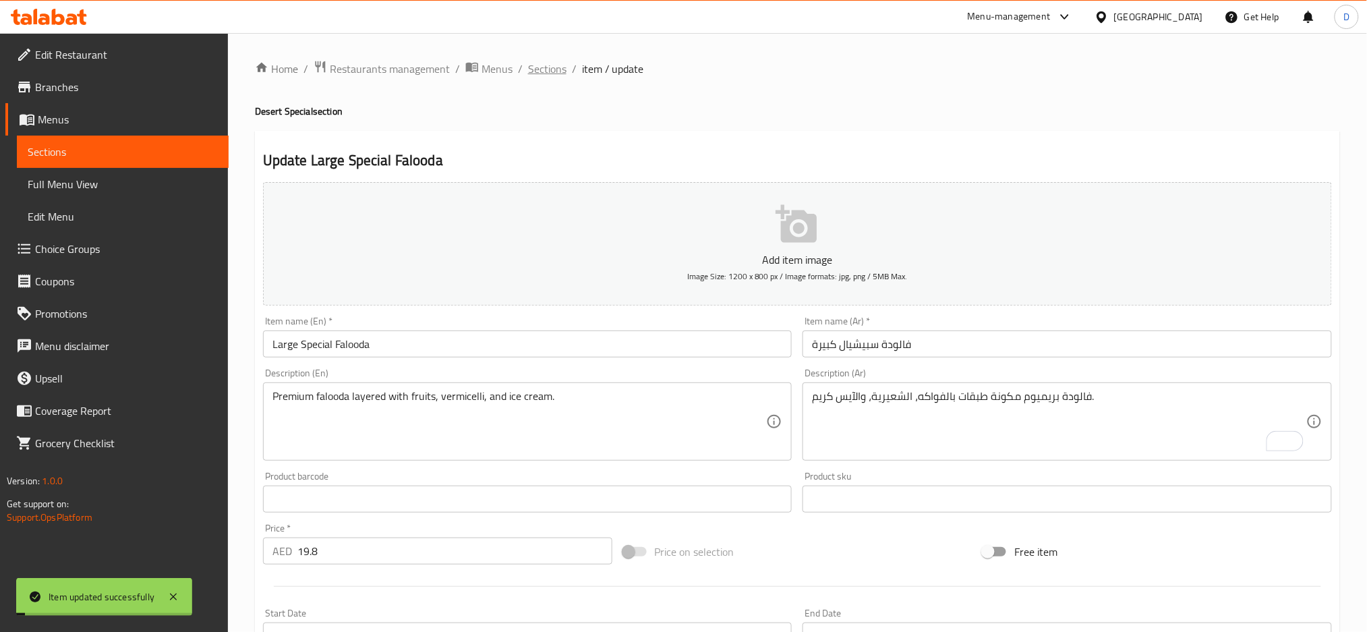
click at [553, 69] on span "Sections" at bounding box center [547, 69] width 38 height 16
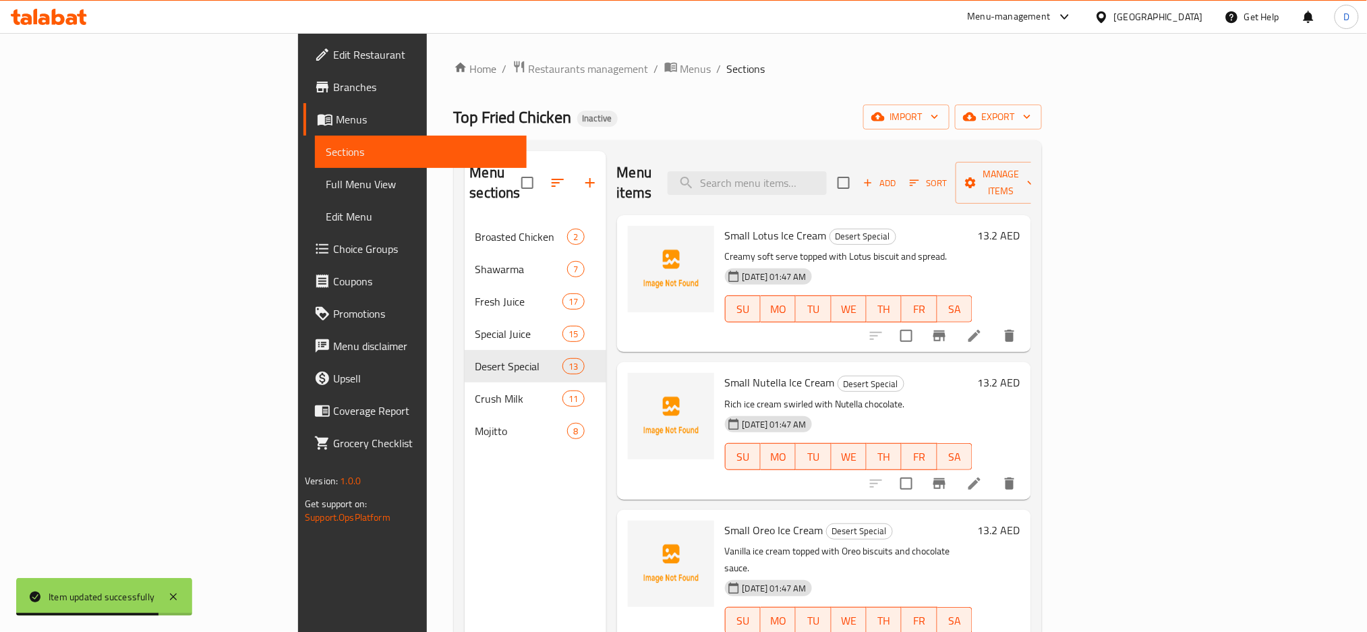
scroll to position [1221, 0]
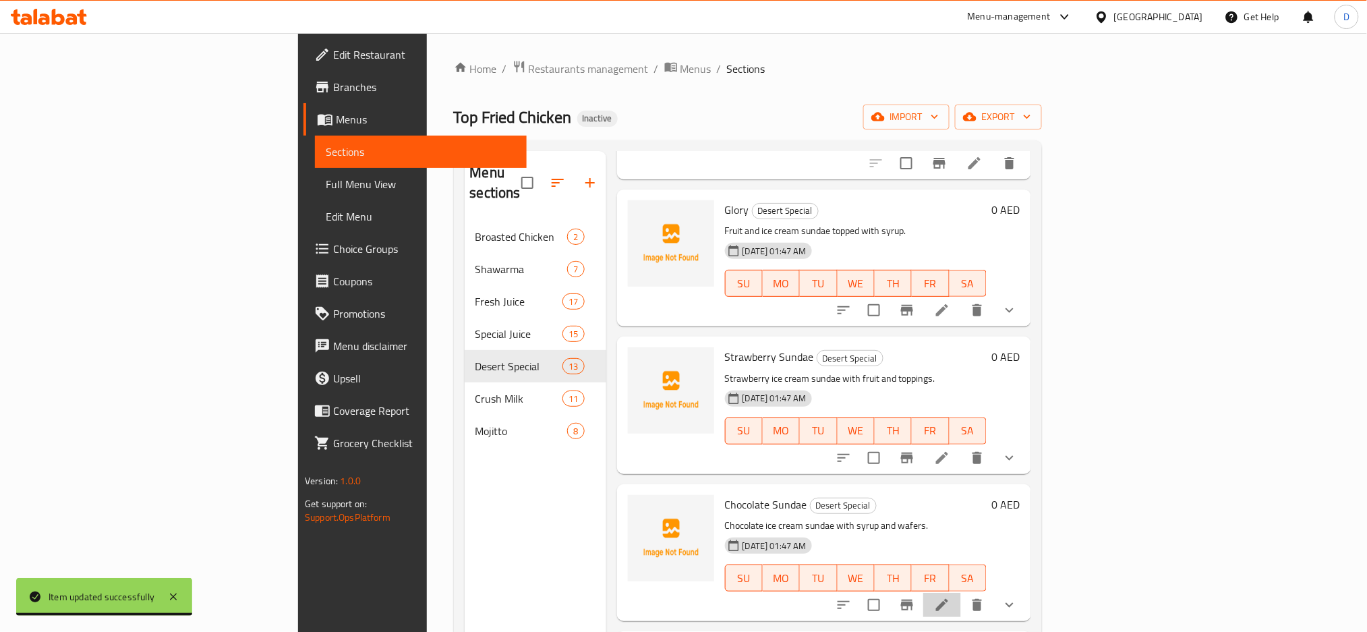
click at [961, 593] on li at bounding box center [942, 605] width 38 height 24
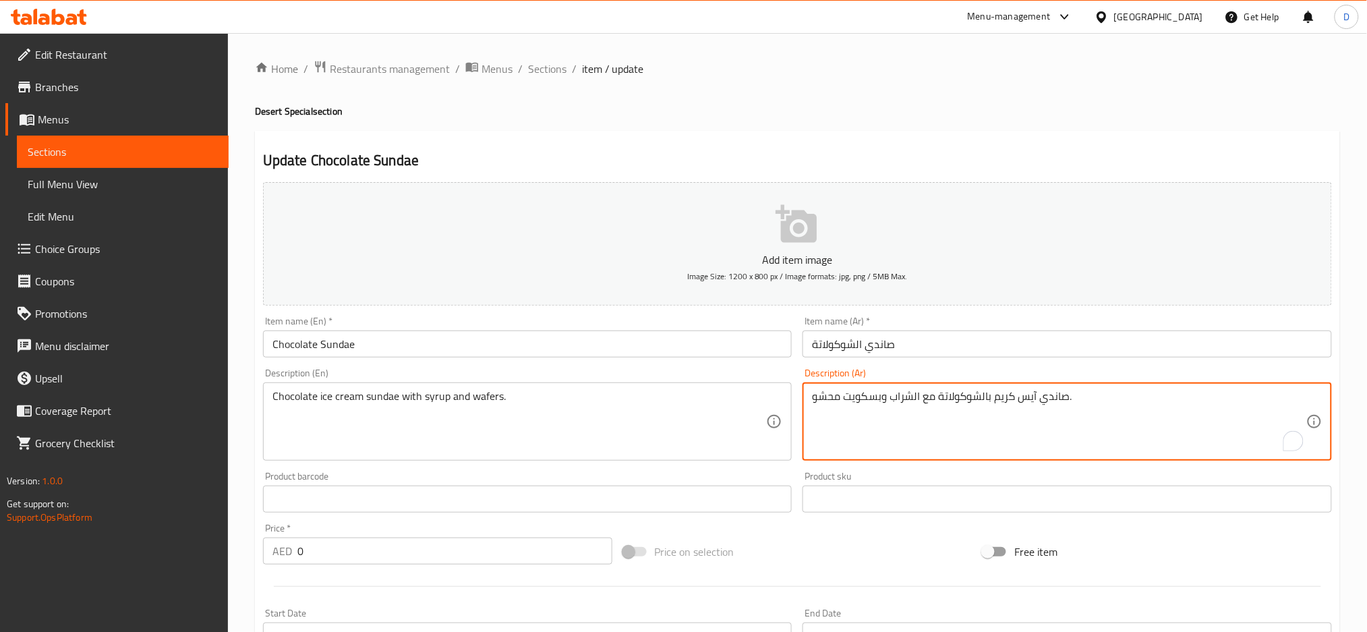
drag, startPoint x: 881, startPoint y: 397, endPoint x: 806, endPoint y: 398, distance: 74.9
type textarea "صاندي آيس كريم بالشوكولاتة مع الشراب و ويفر."
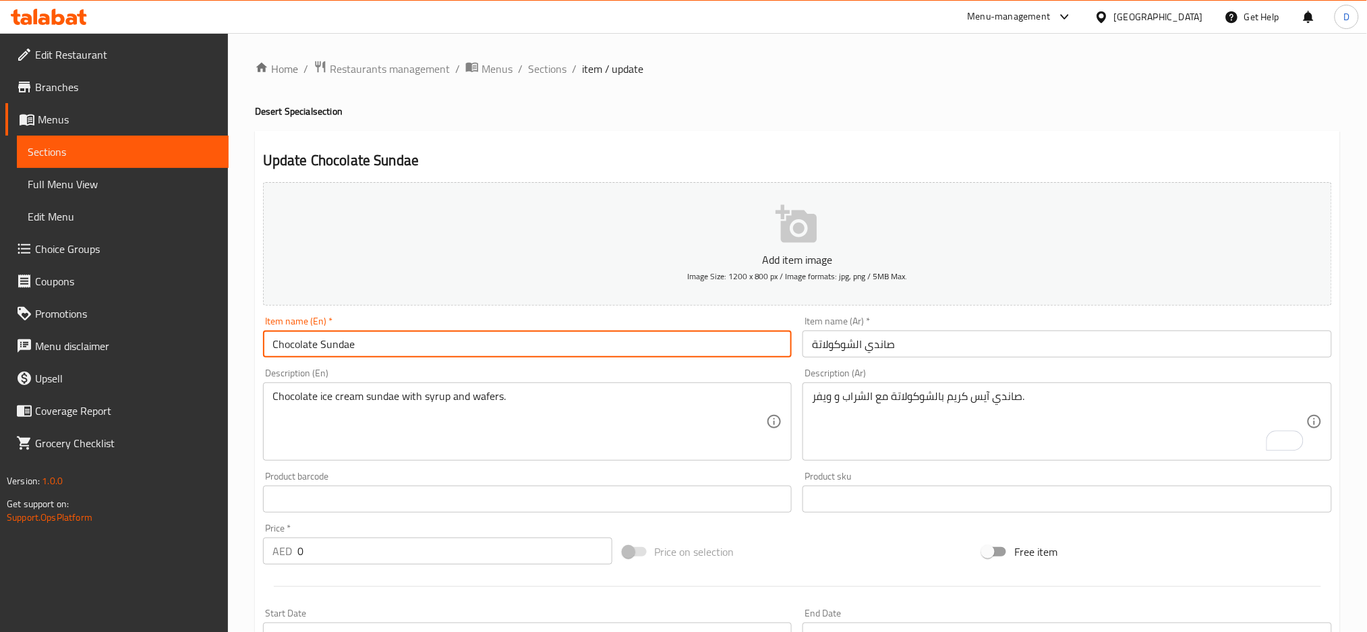
click at [734, 351] on input "Chocolate Sundae" at bounding box center [527, 343] width 529 height 27
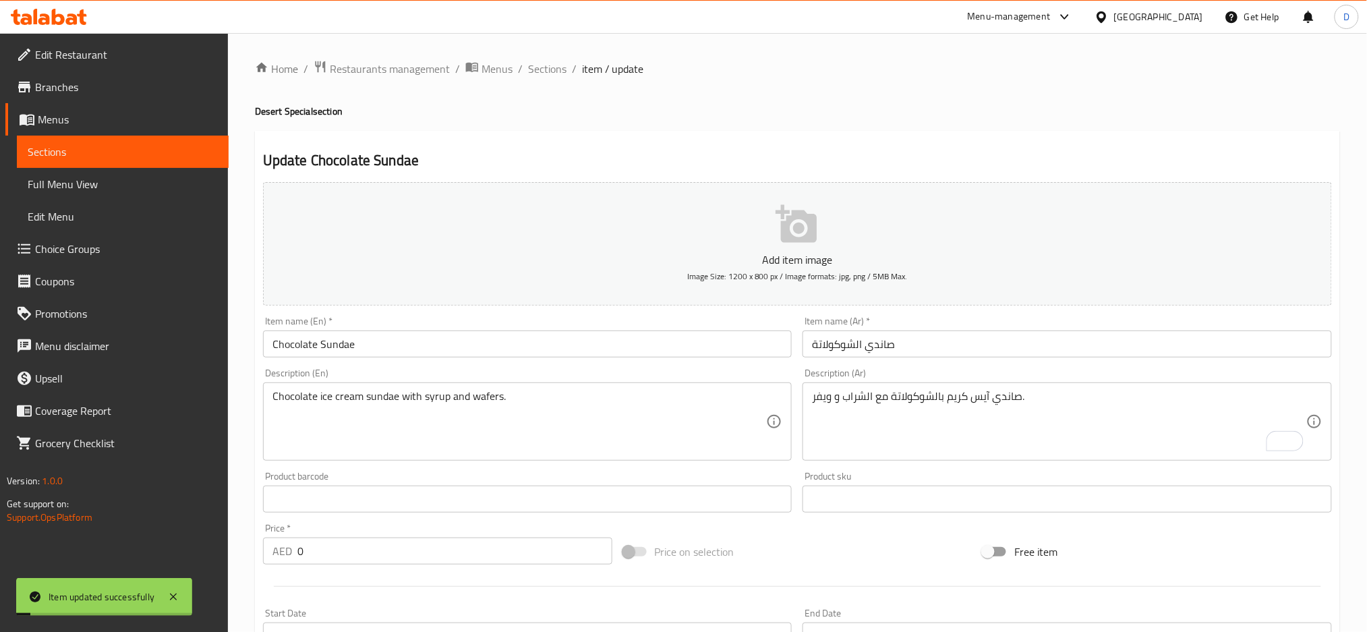
click at [550, 66] on span "Sections" at bounding box center [547, 69] width 38 height 16
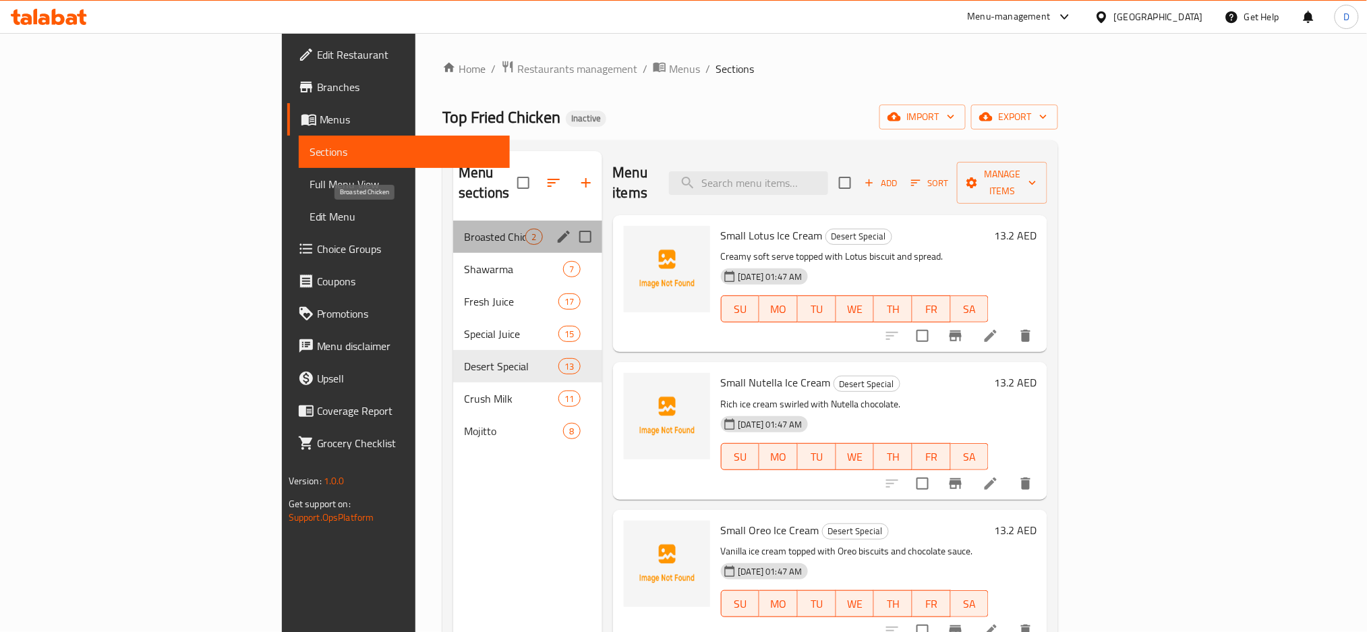
click at [464, 229] on span "Broasted Chicken" at bounding box center [494, 237] width 61 height 16
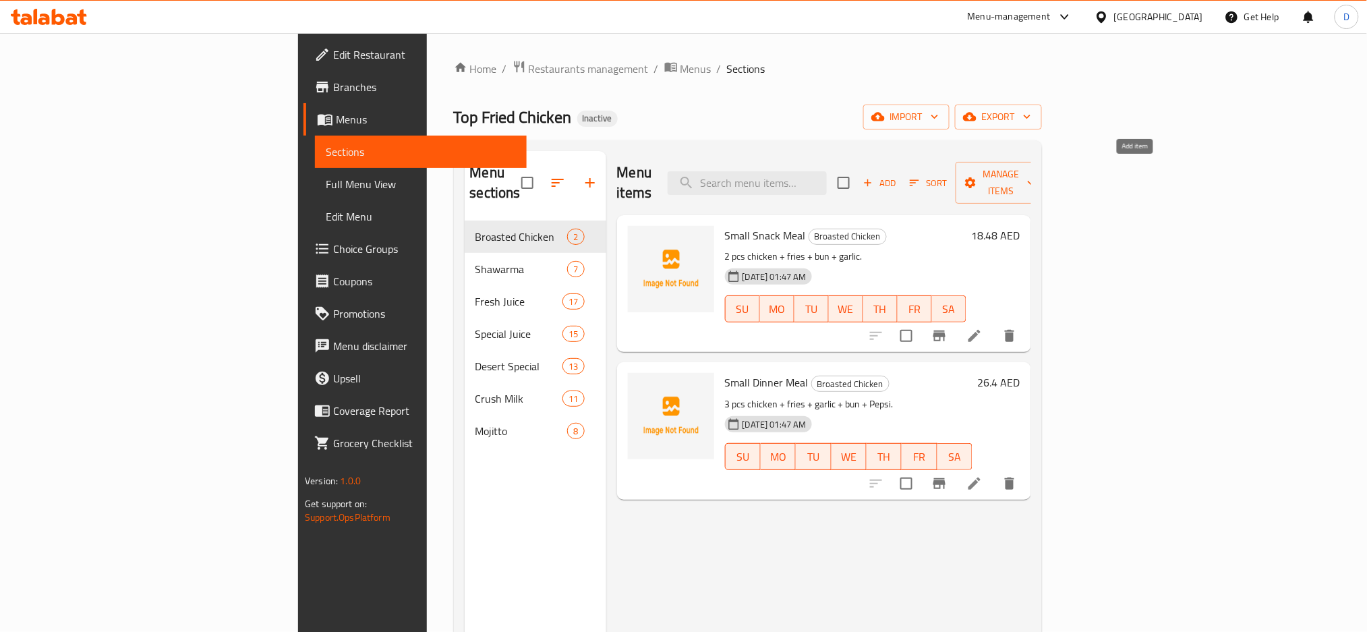
click at [898, 178] on span "Add" at bounding box center [879, 183] width 36 height 16
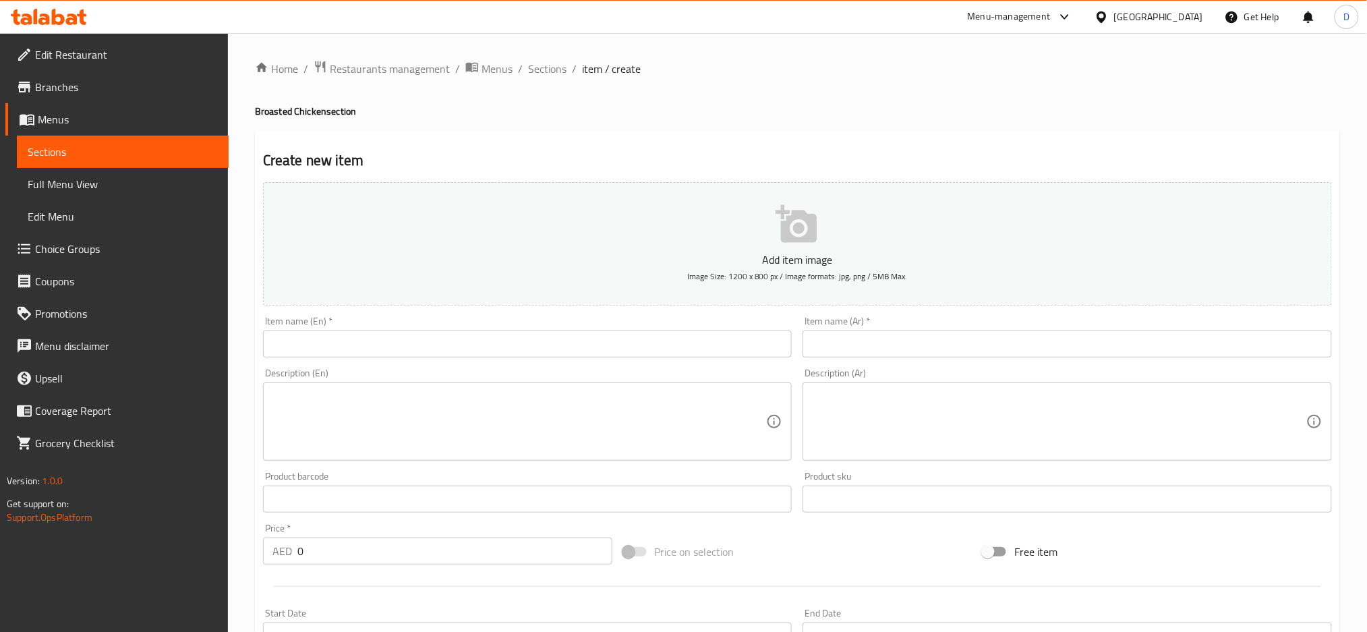
click at [732, 343] on input "text" at bounding box center [527, 343] width 529 height 27
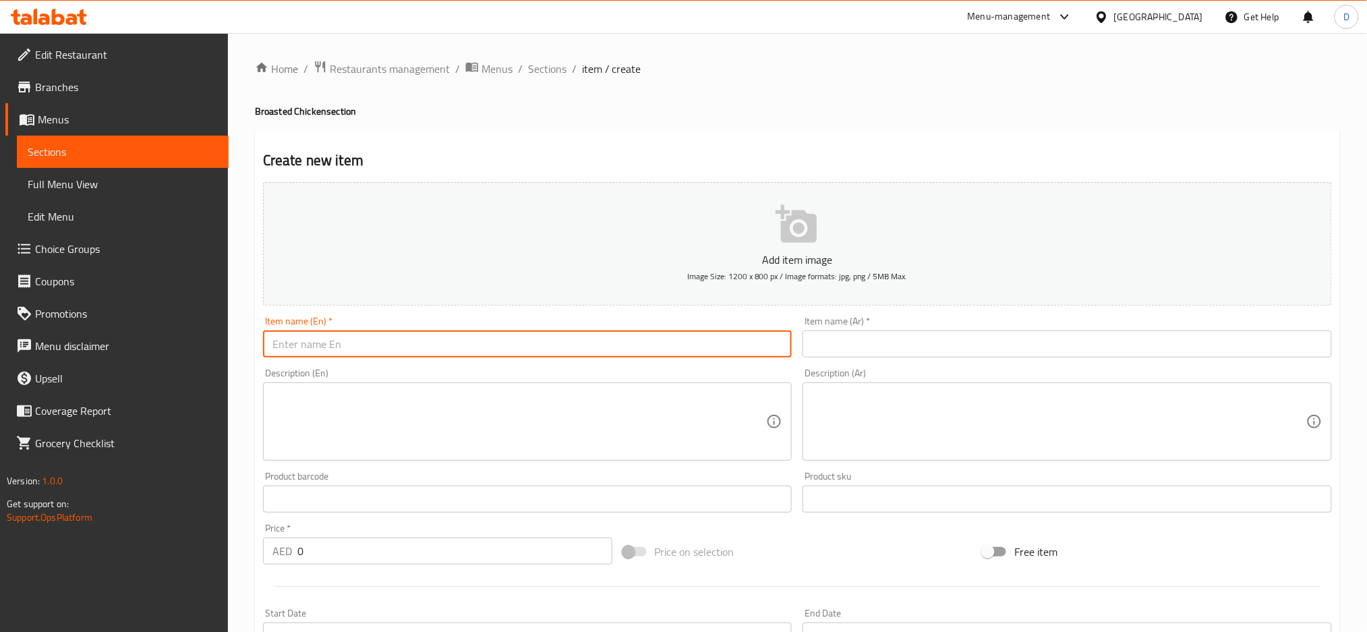
paste input "Jumbo Meal"
type input "Jumbo Meal"
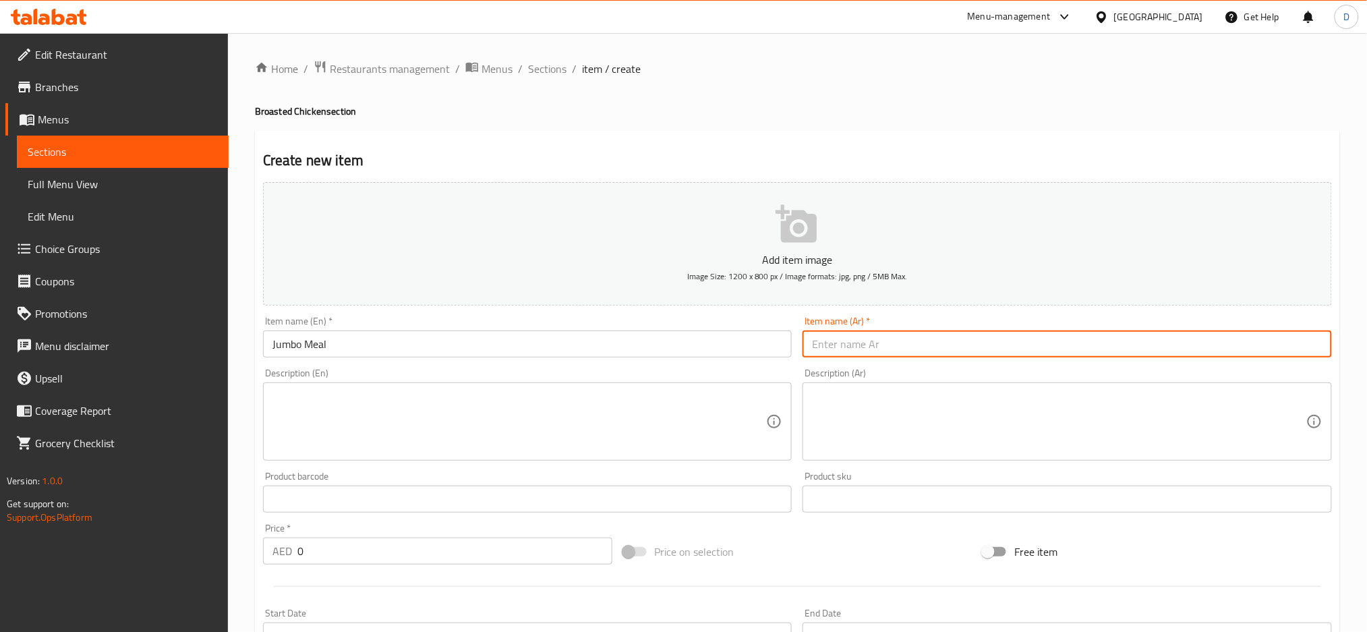
click at [858, 345] on input "text" at bounding box center [1067, 343] width 529 height 27
type input "وجبة جامبو"
click at [639, 427] on textarea at bounding box center [519, 422] width 494 height 64
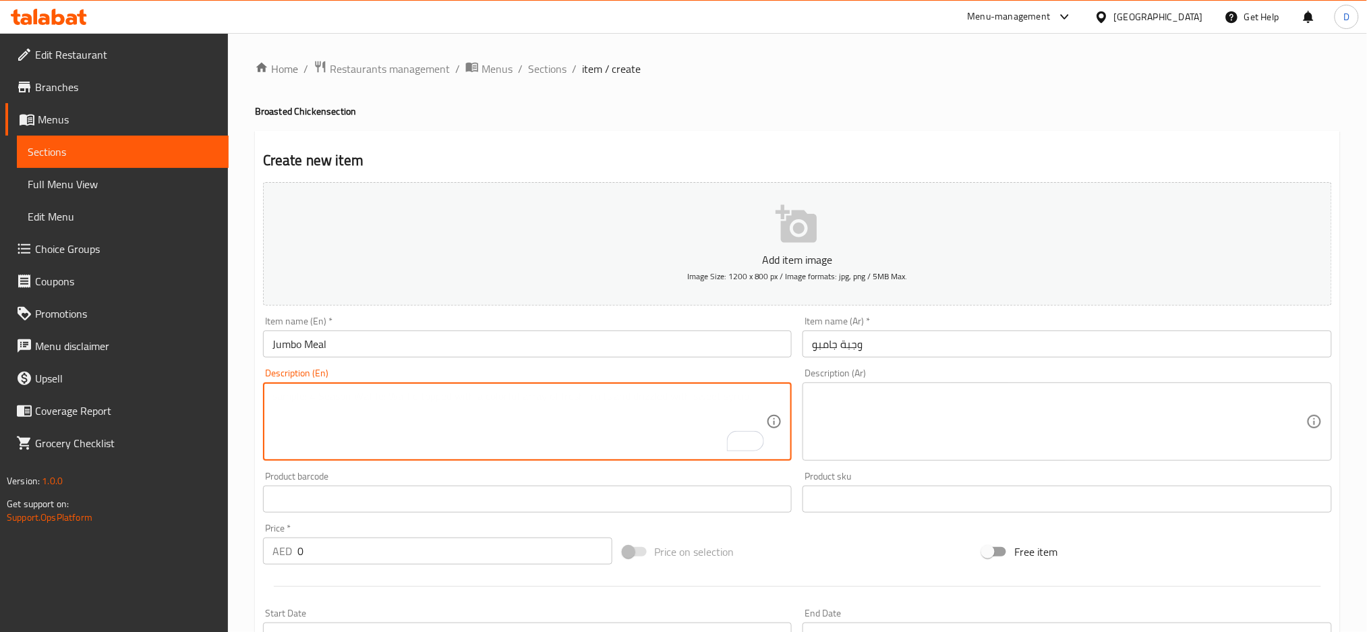
paste textarea "6 pcs chicken + fries + bun + garlic + Pepsi."
type textarea "6 pcs chicken + fries + bun + garlic + Pepsi."
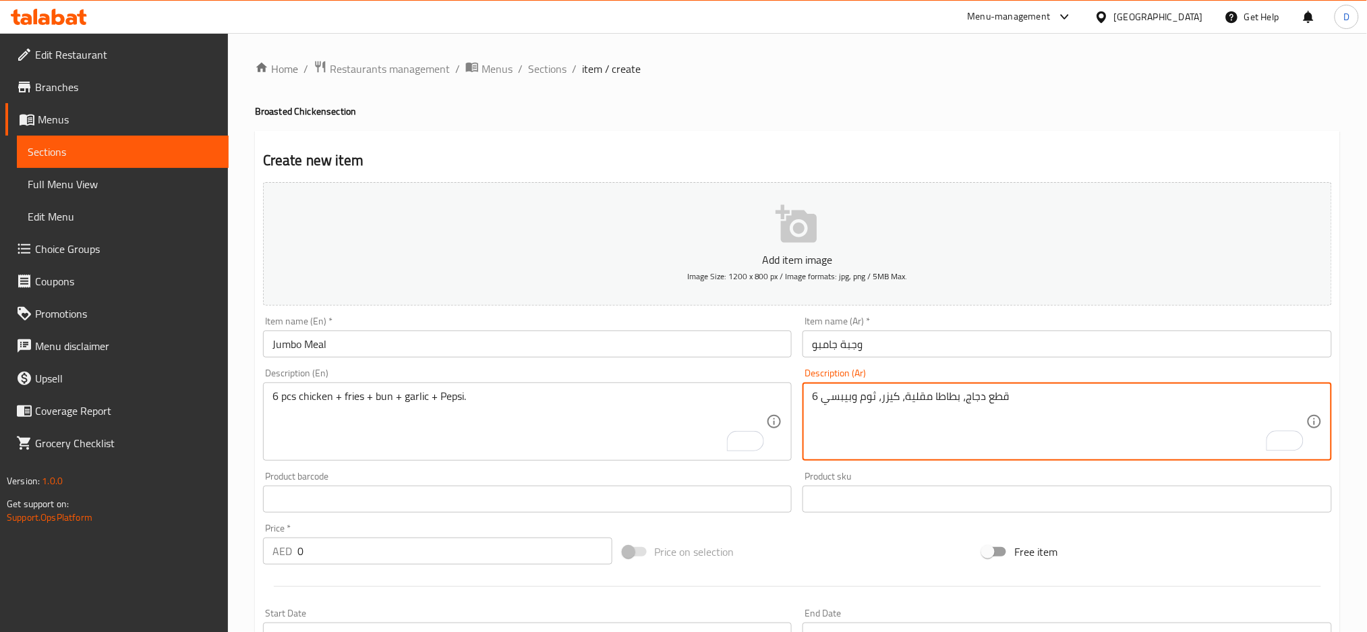
type textarea "6 قطع دجاج، بطاطا مقلية، كيزر، ثوم وبيبسي"
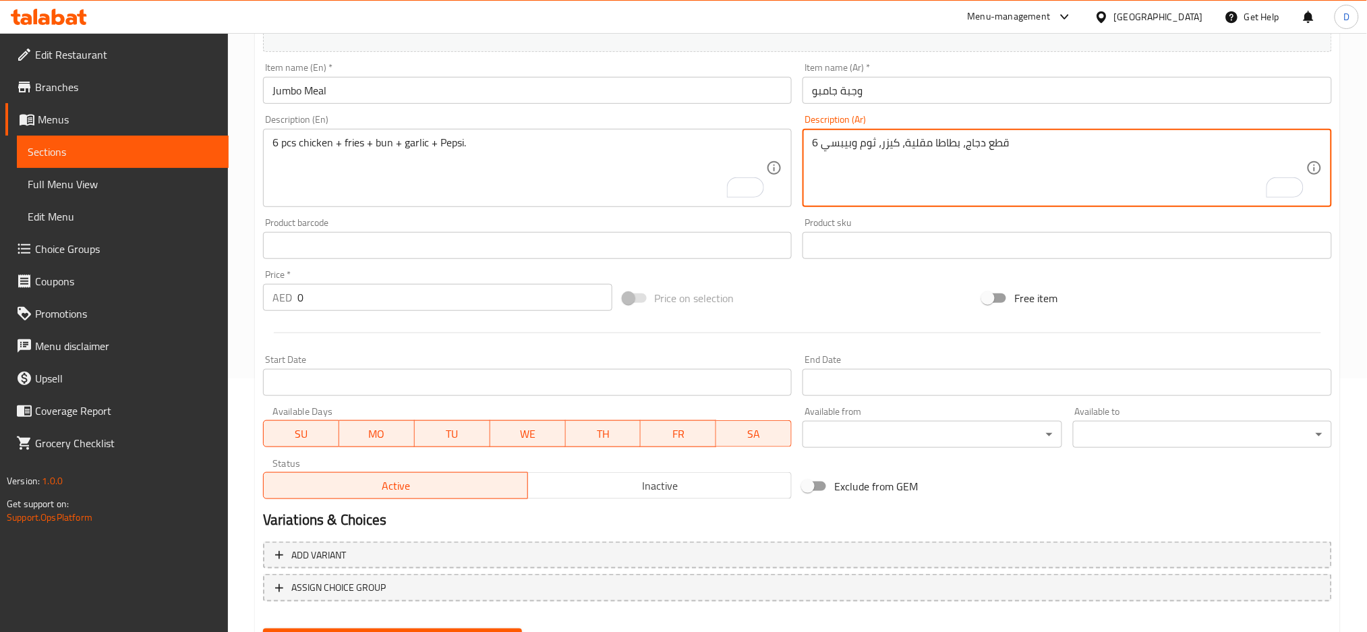
scroll to position [254, 0]
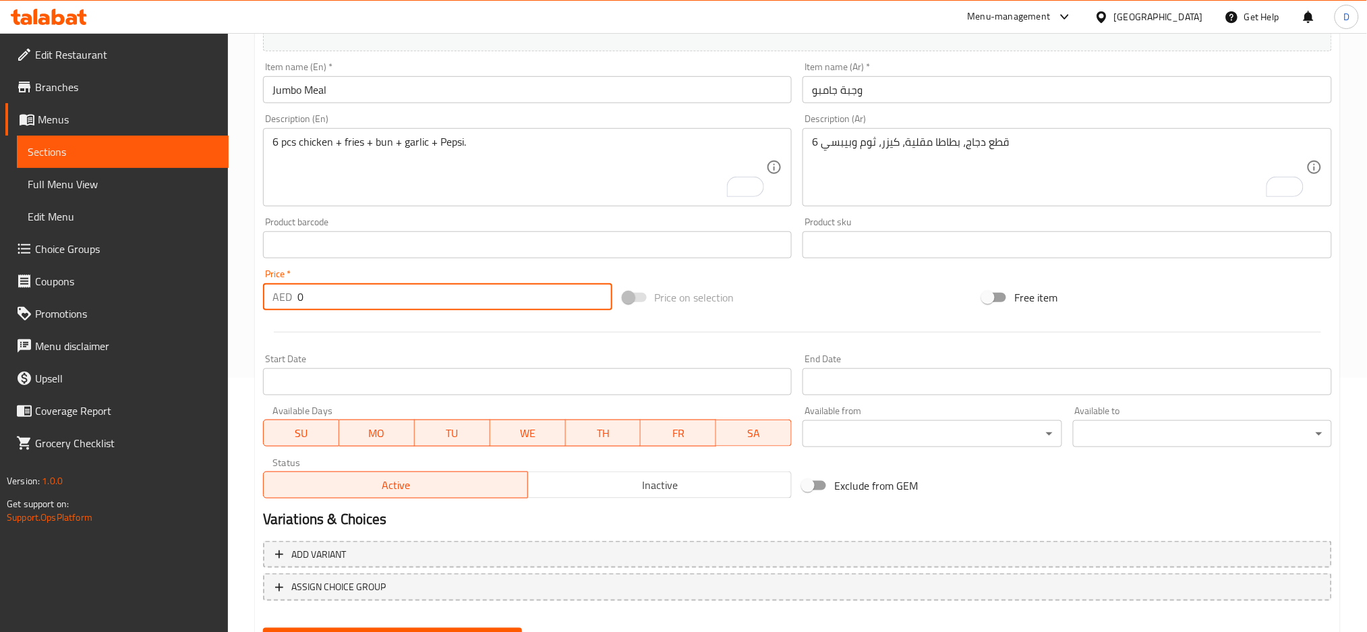
drag, startPoint x: 332, startPoint y: 297, endPoint x: 283, endPoint y: 289, distance: 50.0
click at [283, 289] on div "AED 0 Price *" at bounding box center [437, 296] width 349 height 27
paste input "42.24"
type input "42.24"
click at [263, 628] on button "Create" at bounding box center [392, 640] width 259 height 25
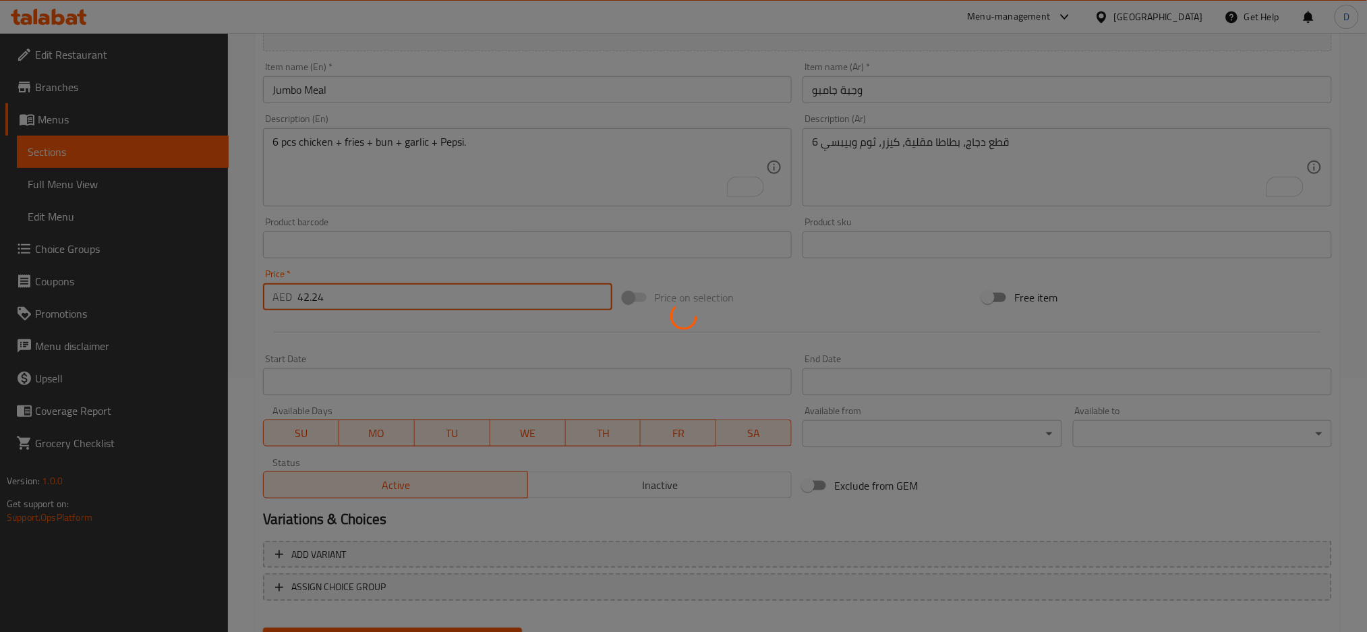
type input "0"
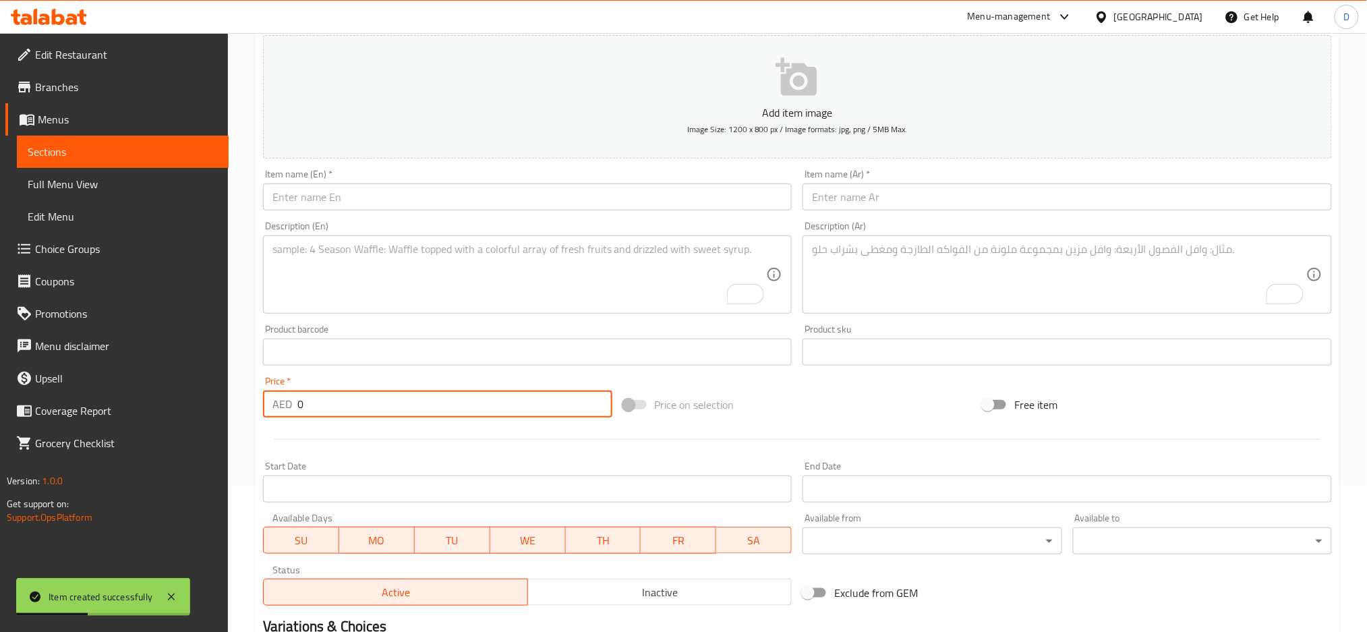
scroll to position [146, 0]
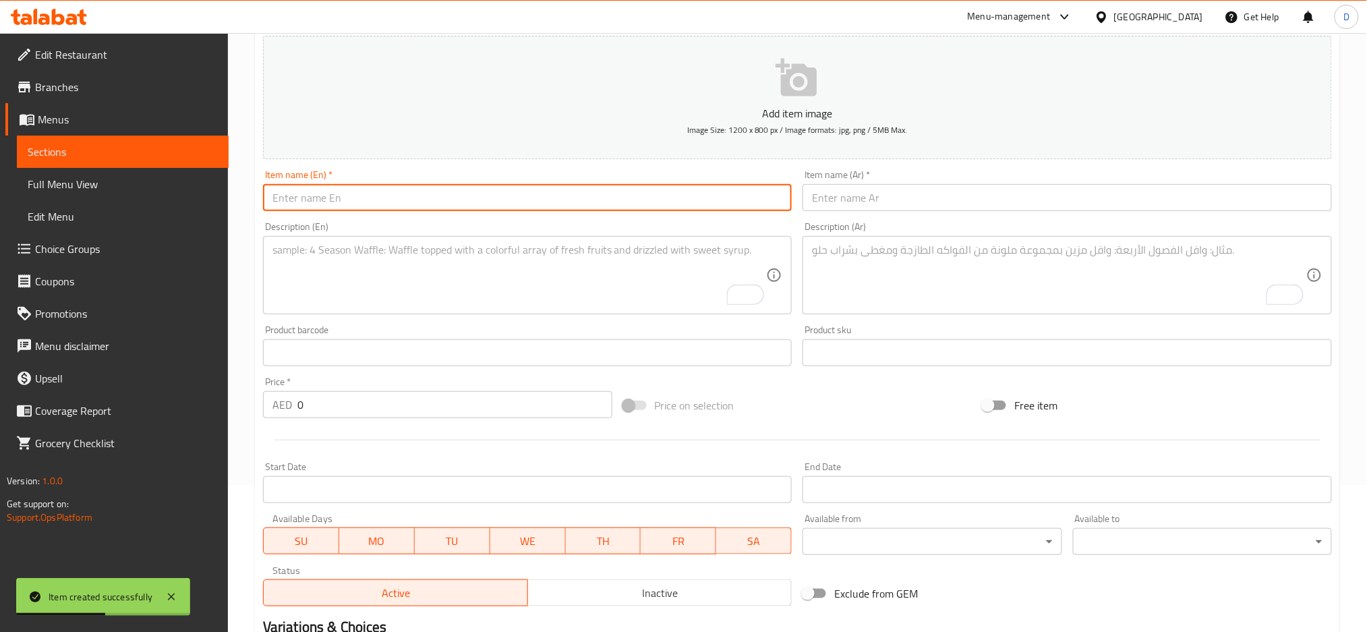
click at [364, 196] on input "text" at bounding box center [527, 197] width 529 height 27
paste input "Family Meal"
type input "Family Meal"
click at [836, 198] on input "text" at bounding box center [1067, 197] width 529 height 27
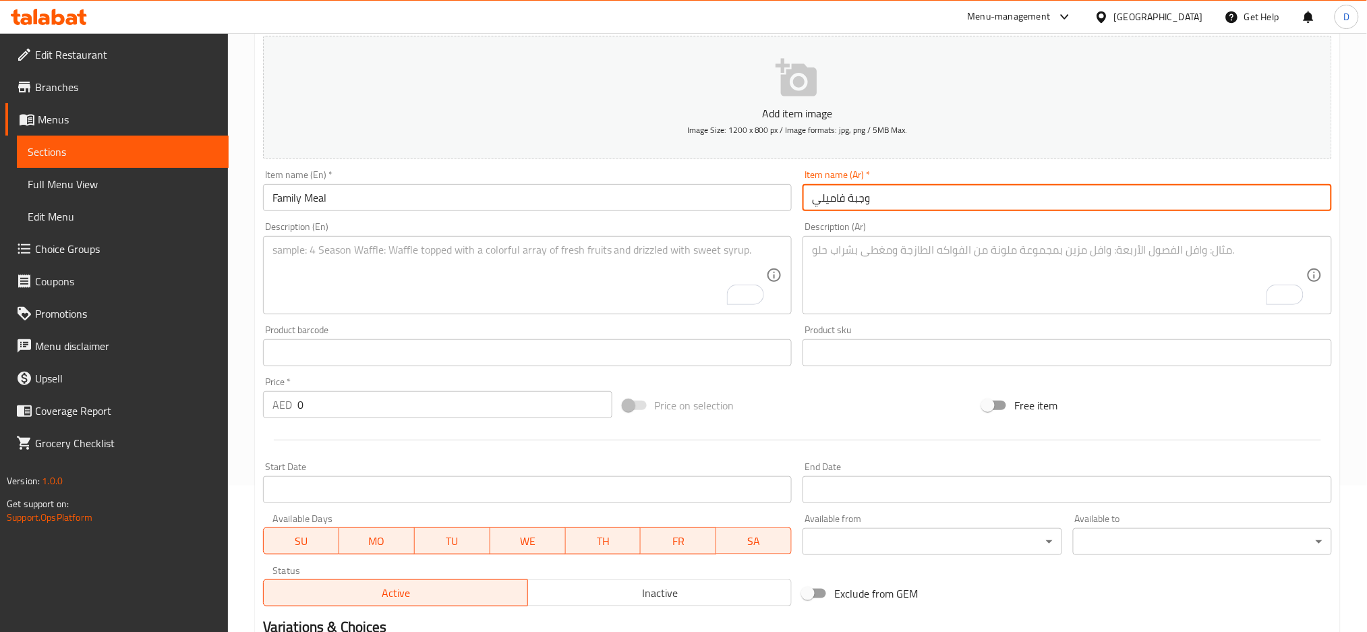
type input "وجبة فاميلي"
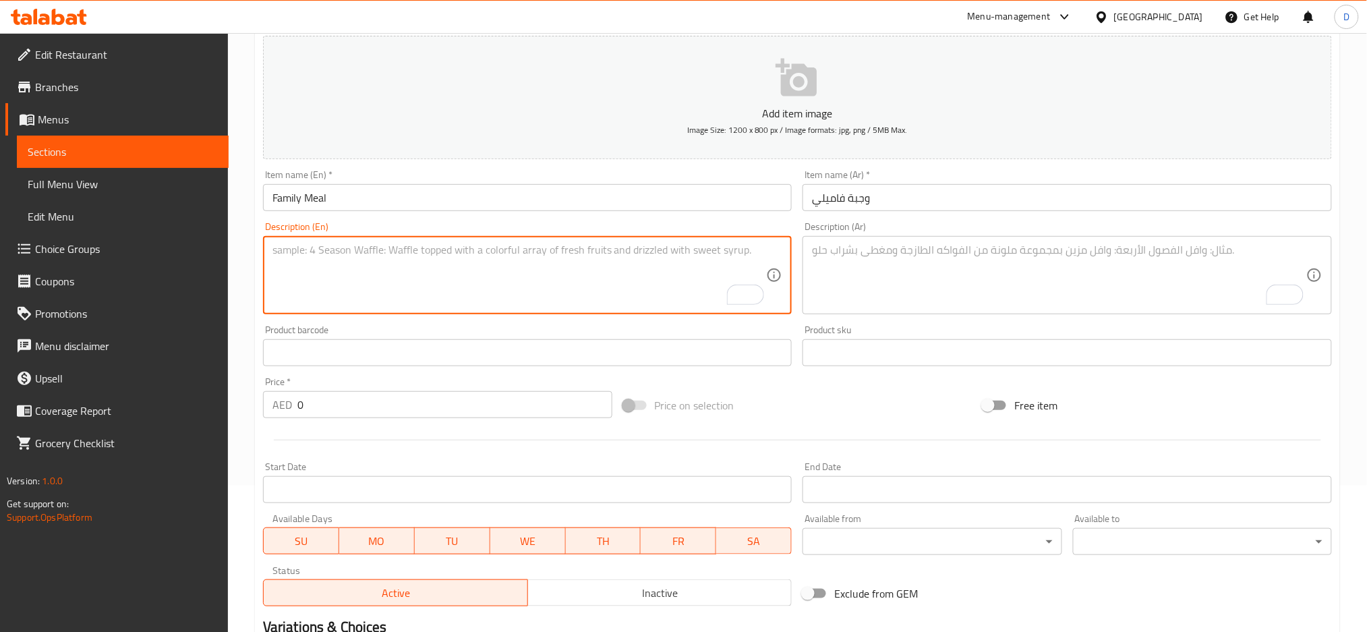
click at [572, 247] on textarea "To enrich screen reader interactions, please activate Accessibility in Grammarl…" at bounding box center [519, 275] width 494 height 64
paste textarea "12 pcs chicken + fries + coleslaw + bun + Pepsi."
type textarea "12 pcs chicken + fries + coleslaw + bun + Pepsi."
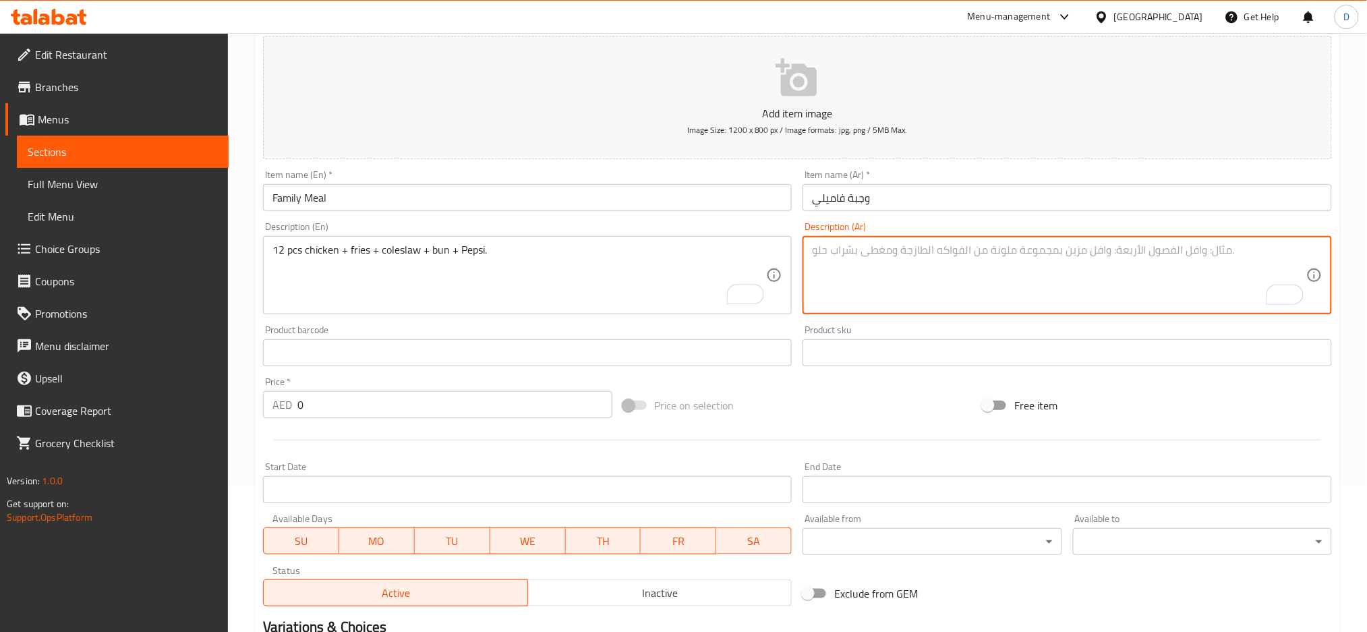
click at [944, 253] on textarea "To enrich screen reader interactions, please activate Accessibility in Grammarl…" at bounding box center [1059, 275] width 494 height 64
type textarea "12 قطعة دجاج، بطاطا مقلية، كلوسلو، كيزر وبيبسي"
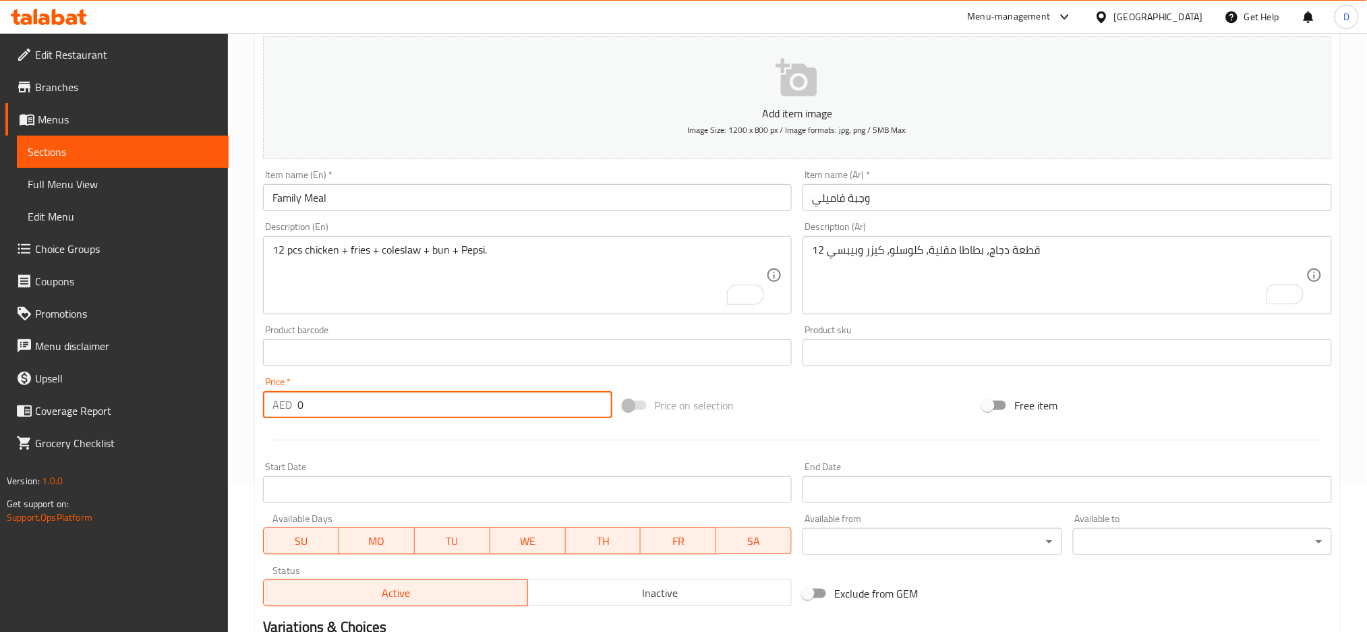
drag, startPoint x: 336, startPoint y: 400, endPoint x: 281, endPoint y: 399, distance: 55.3
click at [281, 399] on div "AED 0 Price *" at bounding box center [437, 404] width 349 height 27
paste input "79.2"
type input "79.2"
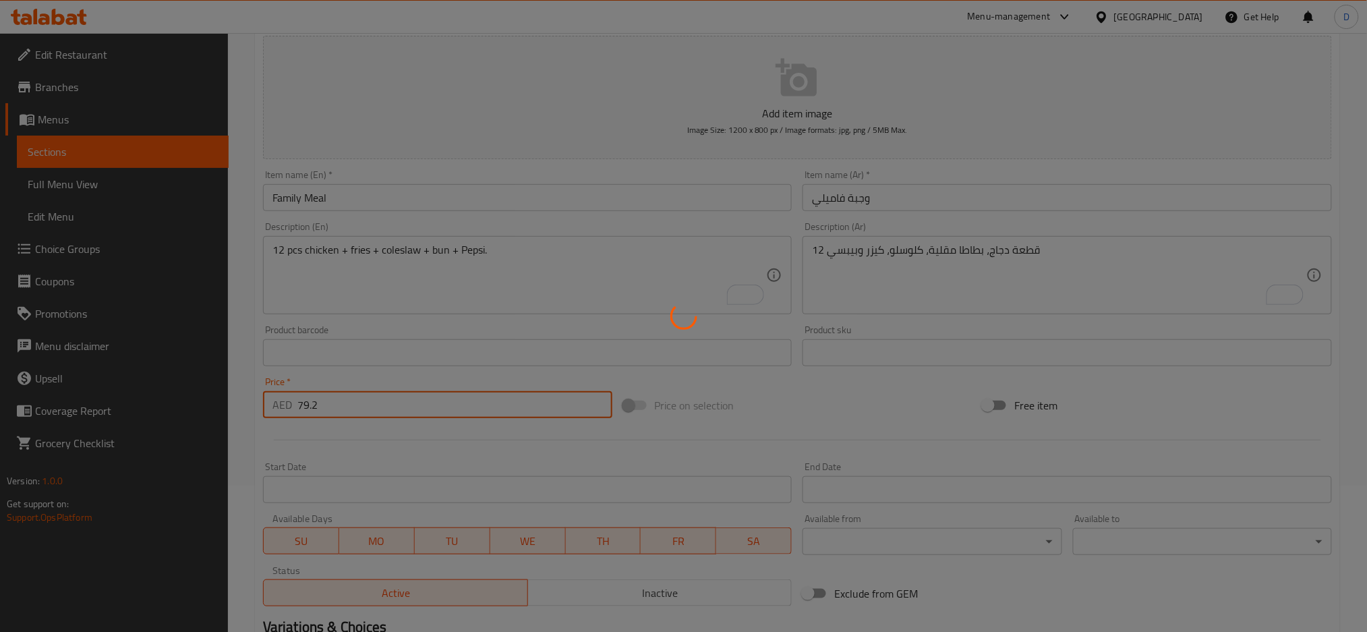
type input "0"
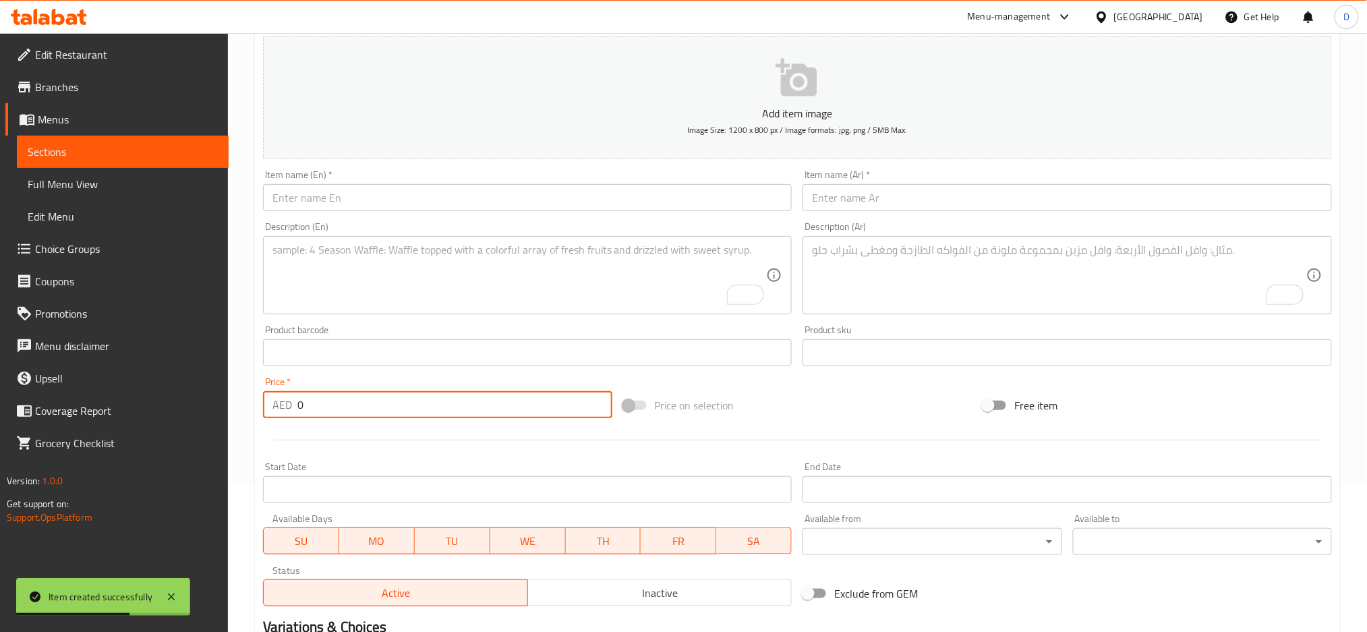
scroll to position [0, 0]
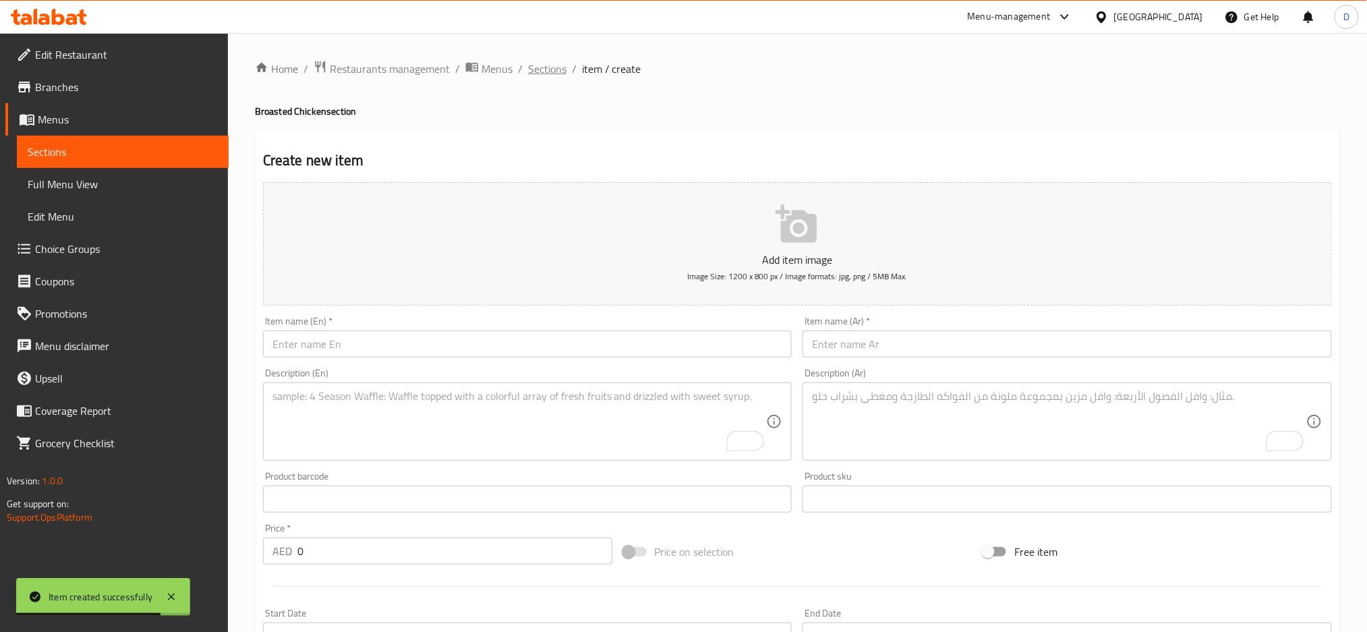
click at [553, 71] on span "Sections" at bounding box center [547, 69] width 38 height 16
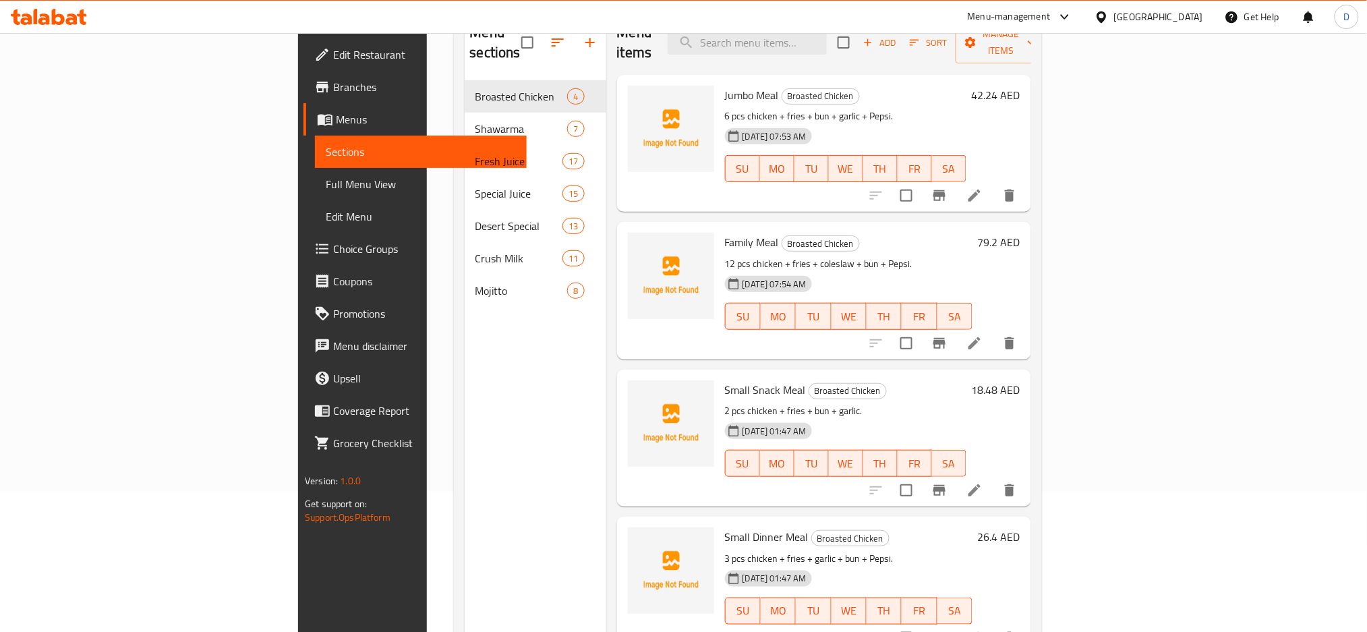
scroll to position [189, 0]
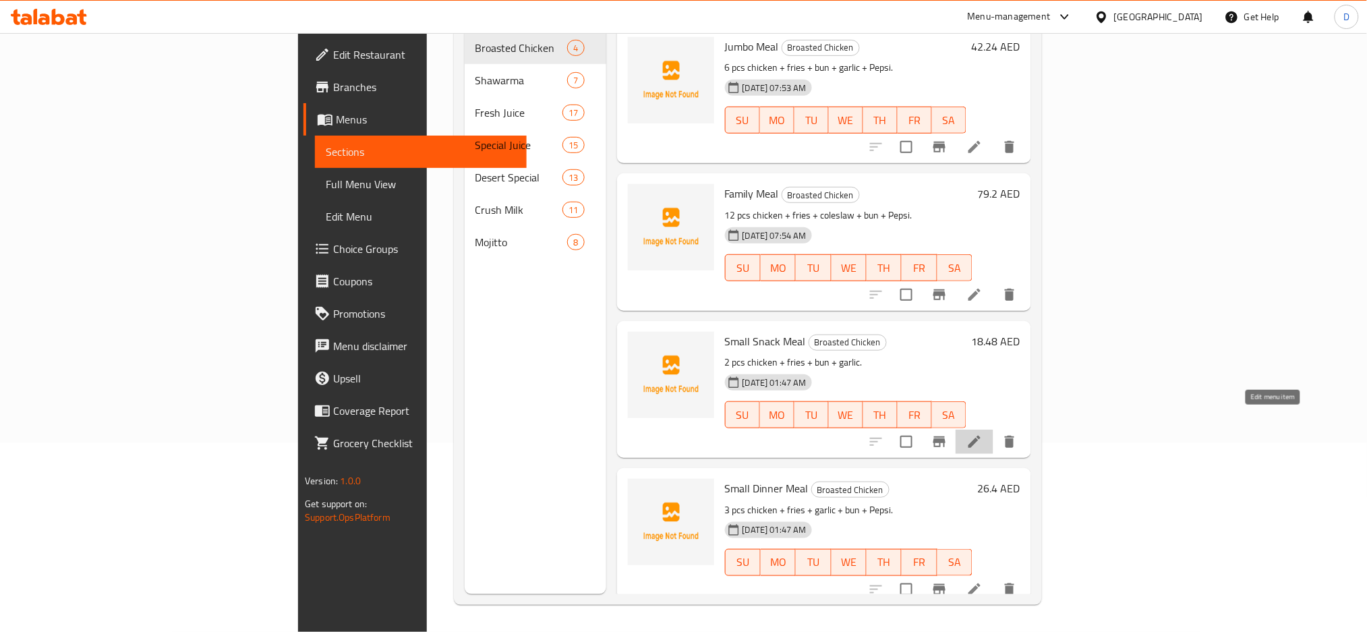
click at [983, 434] on icon at bounding box center [974, 442] width 16 height 16
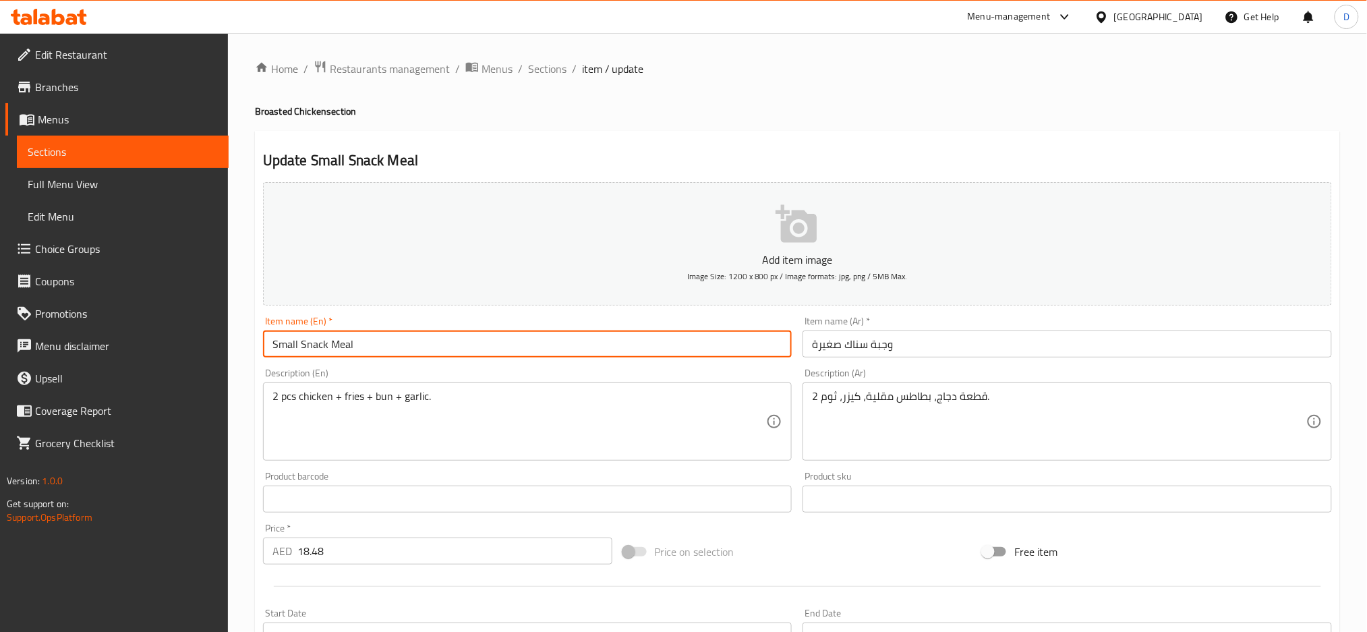
click at [289, 342] on input "Small Snack Meal" at bounding box center [527, 343] width 529 height 27
type input "Snack Meal"
click at [815, 346] on input "وجبة سناك صغيرة" at bounding box center [1067, 343] width 529 height 27
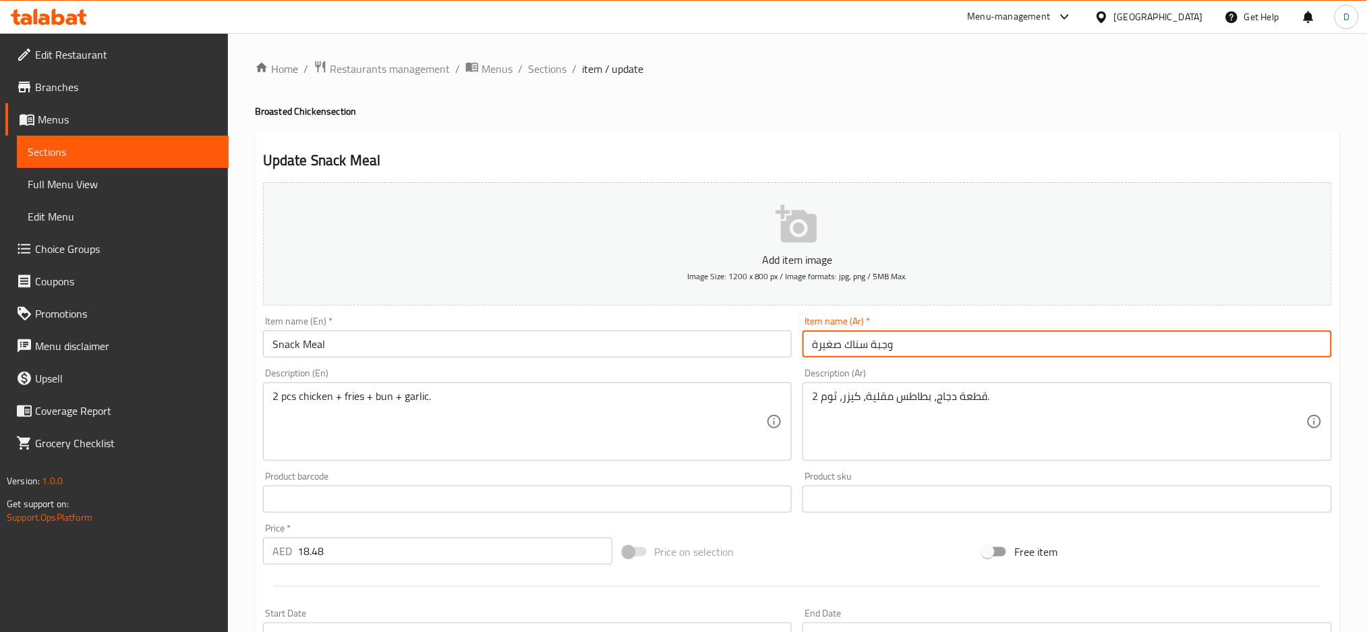
click at [815, 346] on input "وجبة سناك صغيرة" at bounding box center [1067, 343] width 529 height 27
drag, startPoint x: 842, startPoint y: 347, endPoint x: 801, endPoint y: 341, distance: 41.6
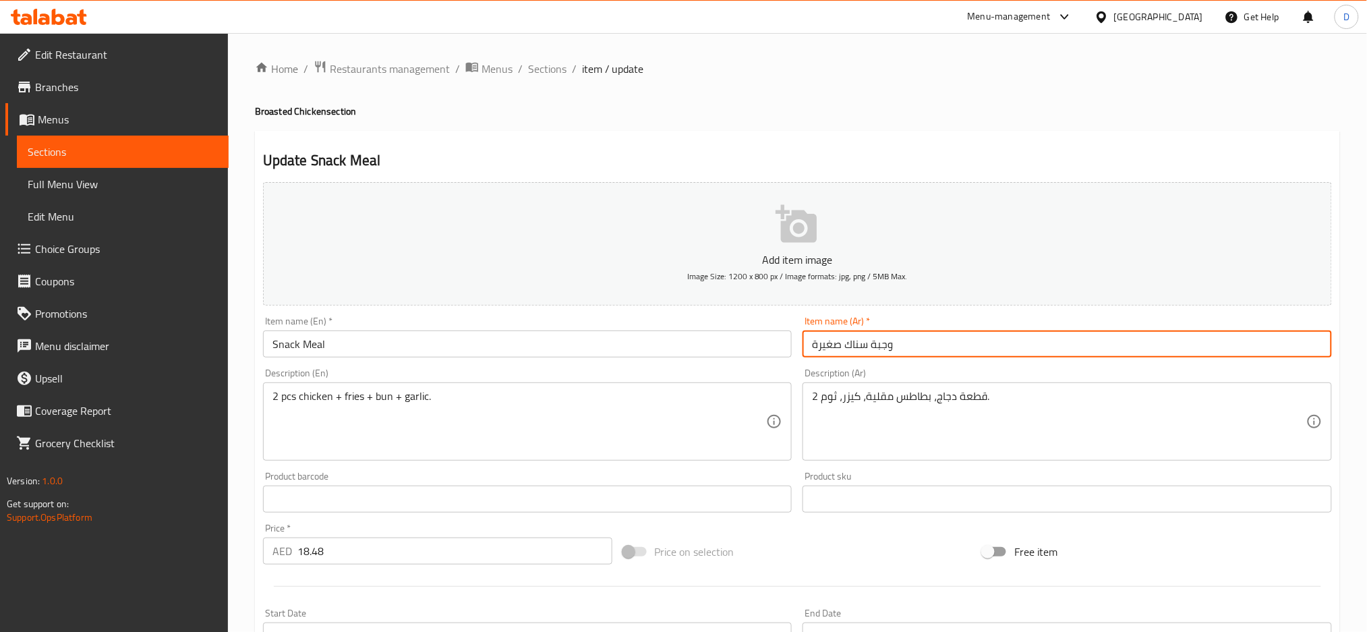
click at [801, 341] on div "Item name (Ar)   * وجبة سناك صغيرة Item name (Ar) *" at bounding box center [1067, 337] width 540 height 52
type input "وجبة سناك"
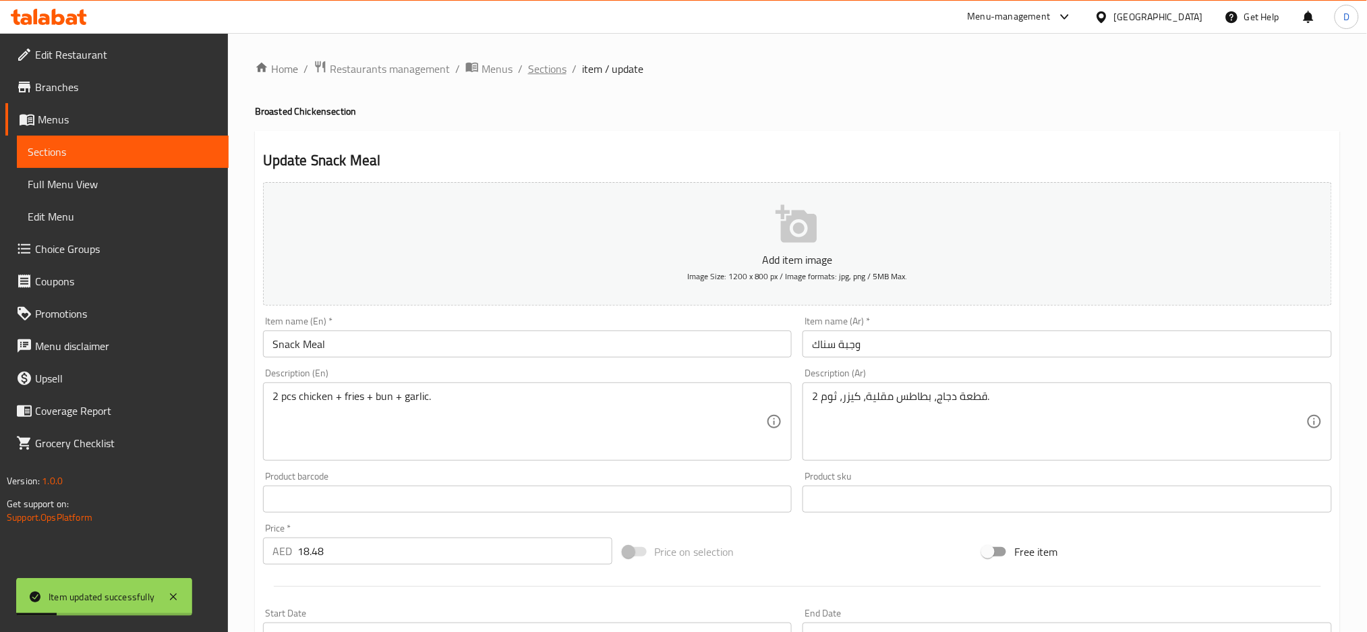
click at [560, 68] on span "Sections" at bounding box center [547, 69] width 38 height 16
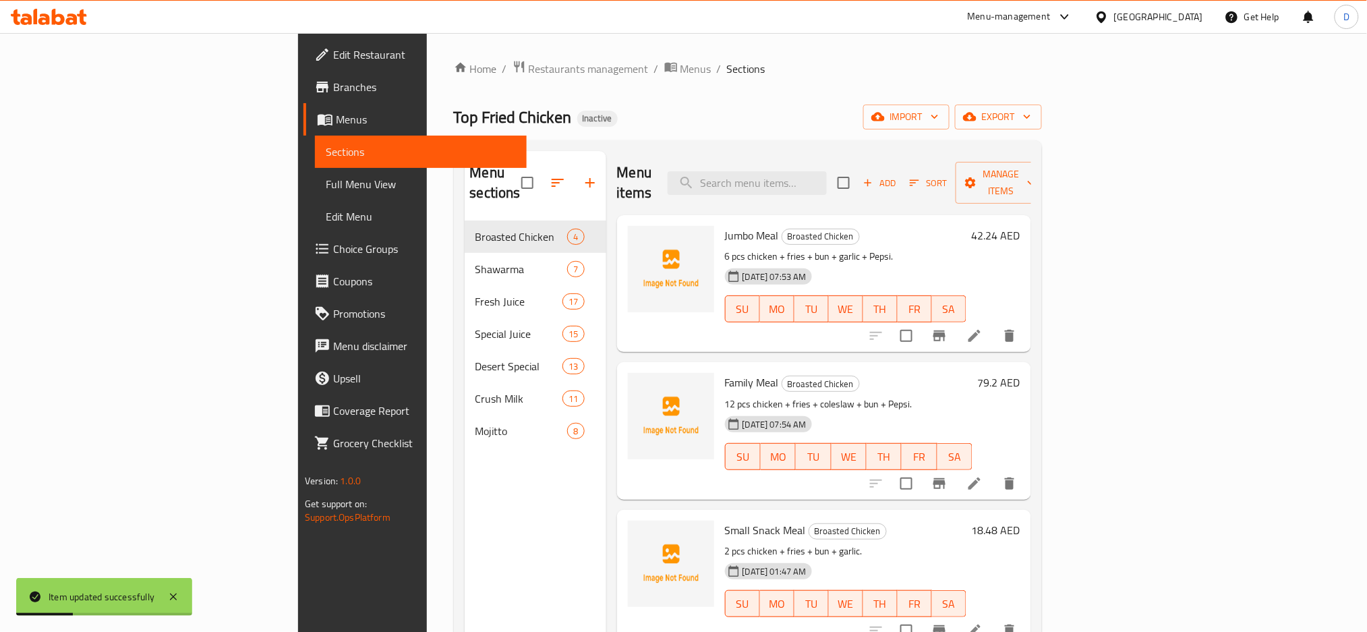
scroll to position [189, 0]
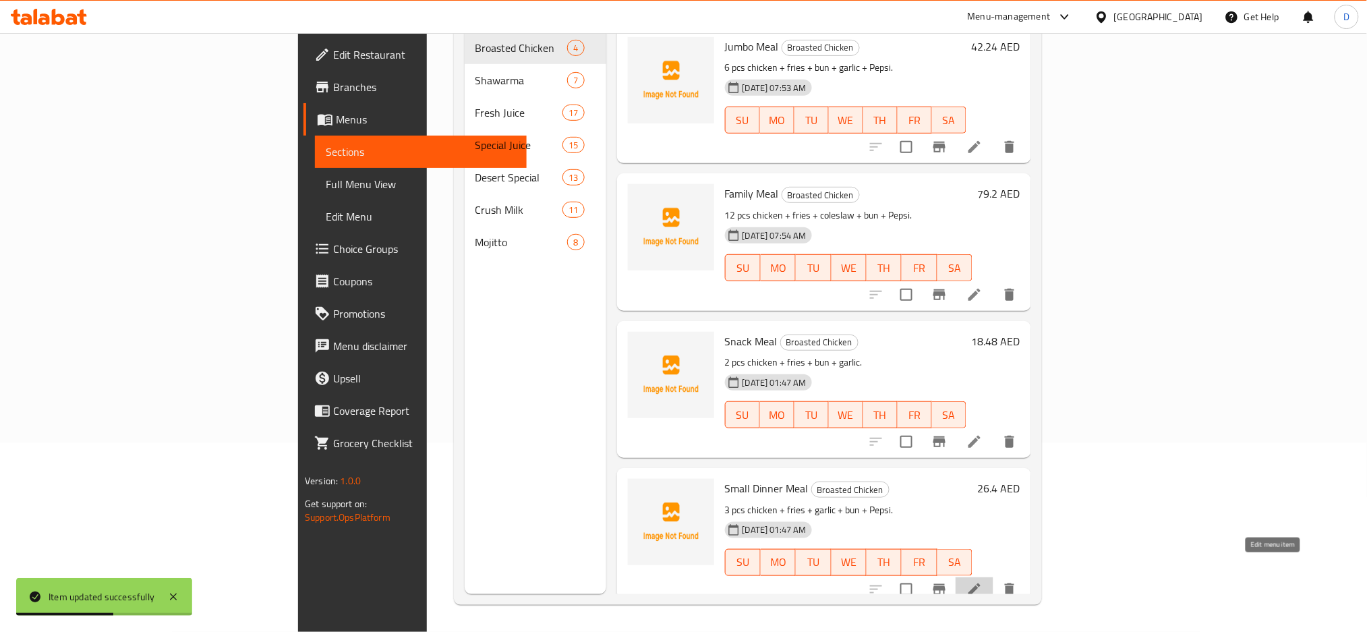
click at [983, 581] on icon at bounding box center [974, 589] width 16 height 16
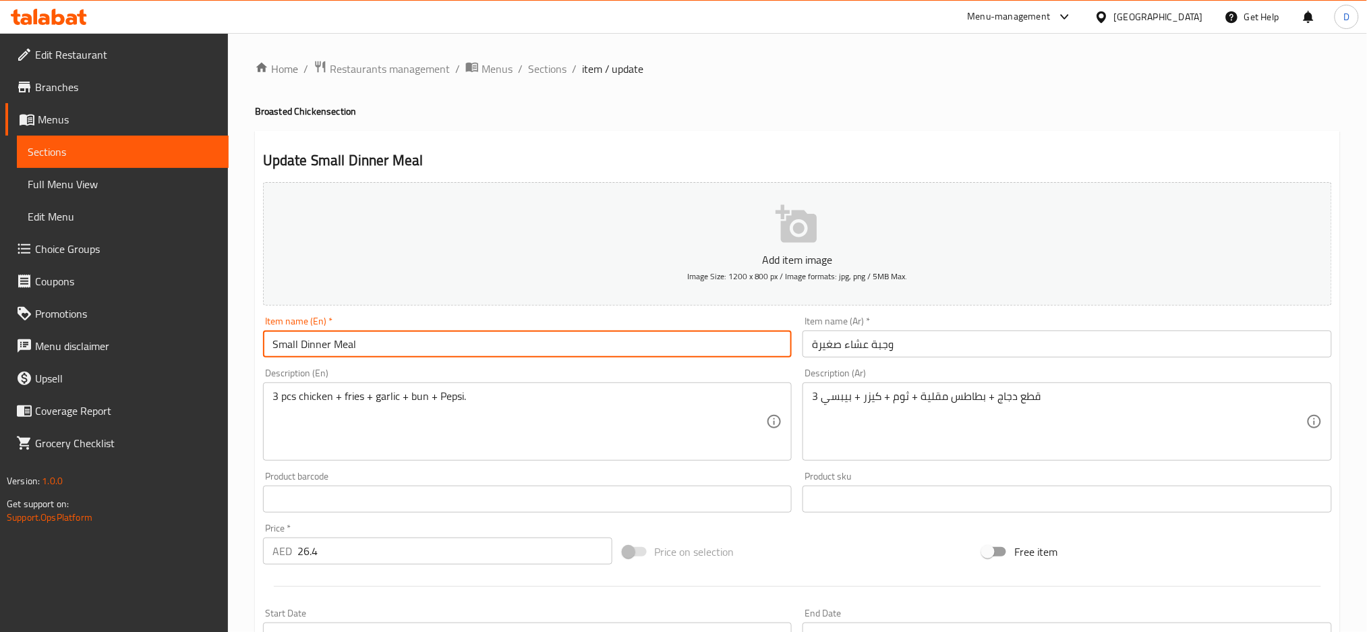
click at [285, 346] on input "Small Dinner Meal" at bounding box center [527, 343] width 529 height 27
type input "Dinner Meal"
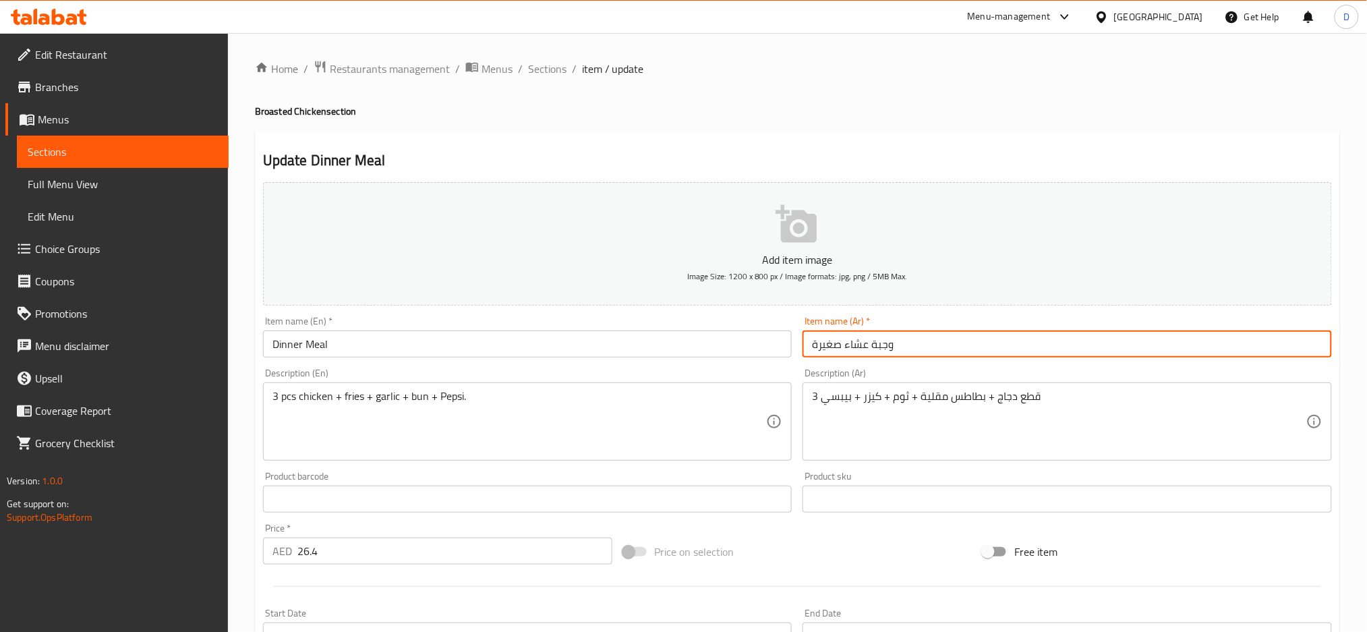
click at [826, 349] on input "وجبة عشاء صغيرة" at bounding box center [1067, 343] width 529 height 27
drag, startPoint x: 812, startPoint y: 343, endPoint x: 846, endPoint y: 350, distance: 34.5
click at [846, 350] on input "وجبة عشاء صغيرة" at bounding box center [1067, 343] width 529 height 27
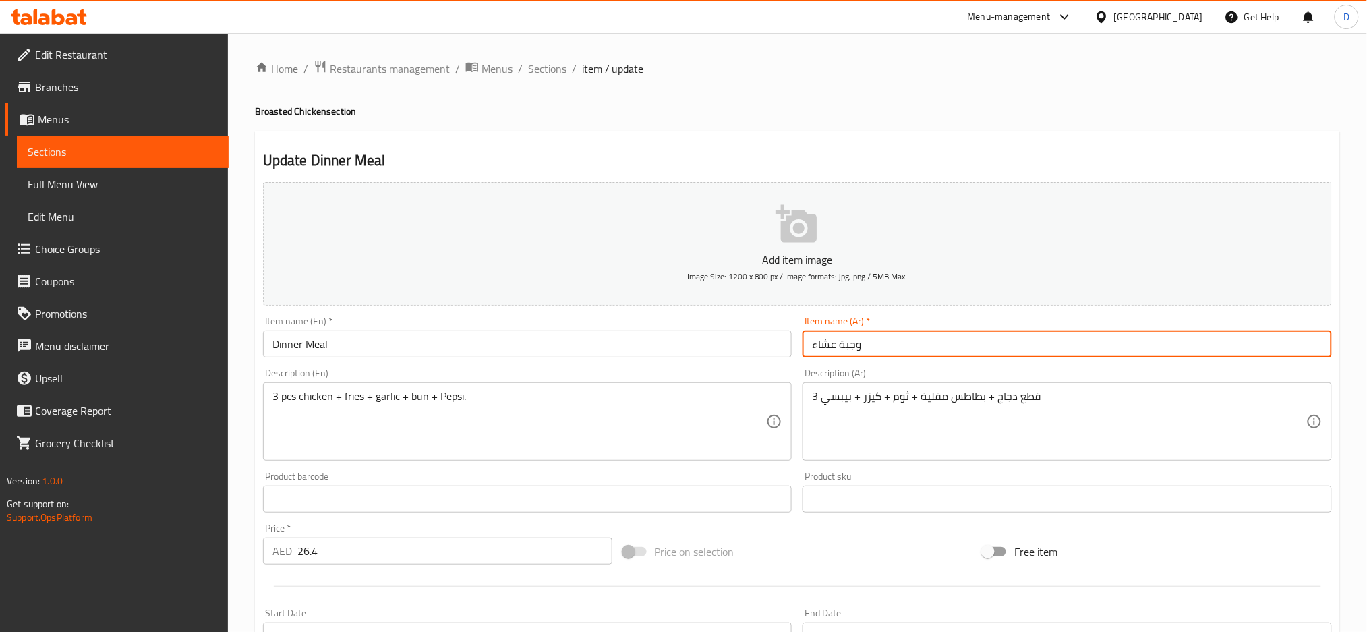
type input "وجبة عشاء"
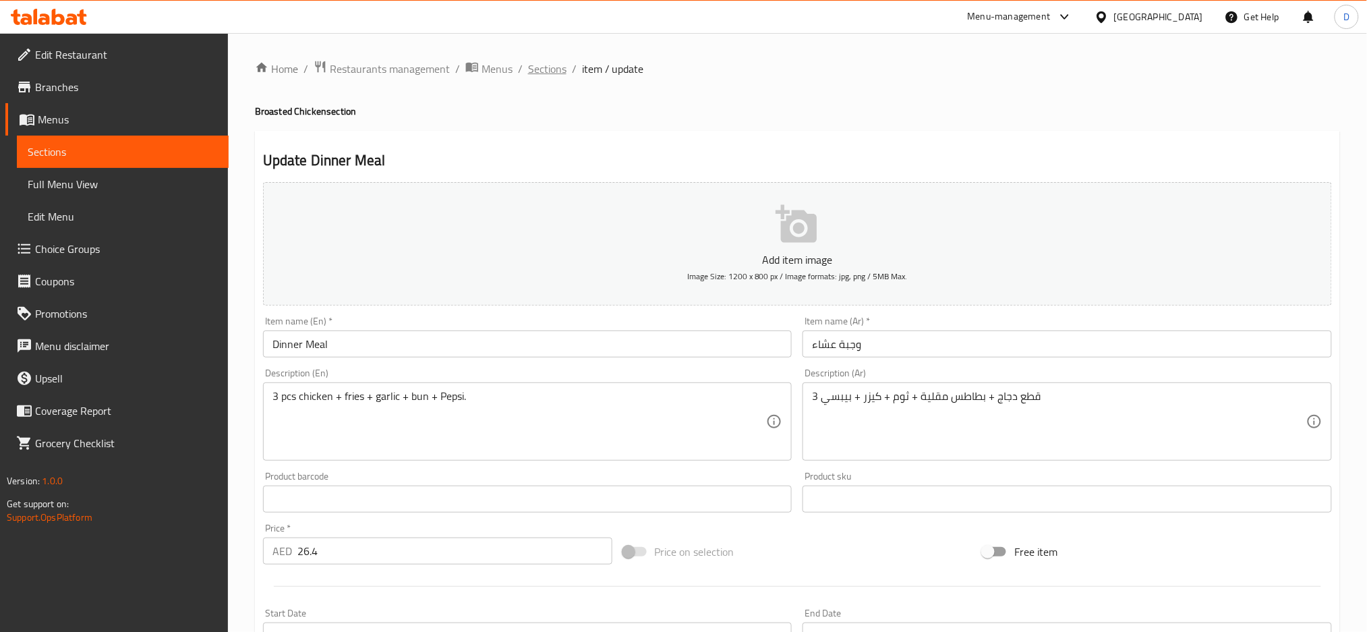
click at [550, 73] on span "Sections" at bounding box center [547, 69] width 38 height 16
